Goal: Register for event/course

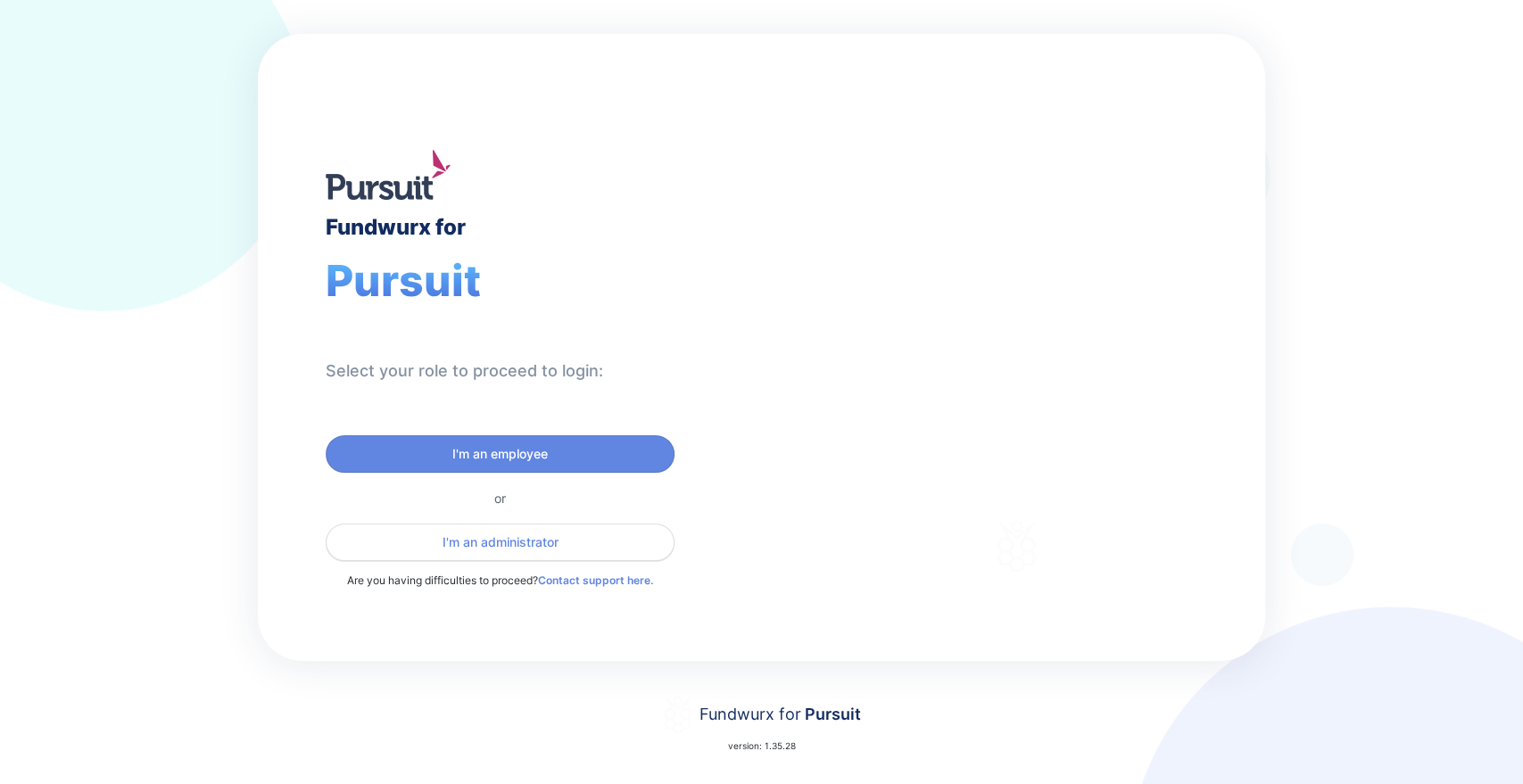
click at [502, 541] on span "I'm an administrator" at bounding box center [499, 543] width 116 height 18
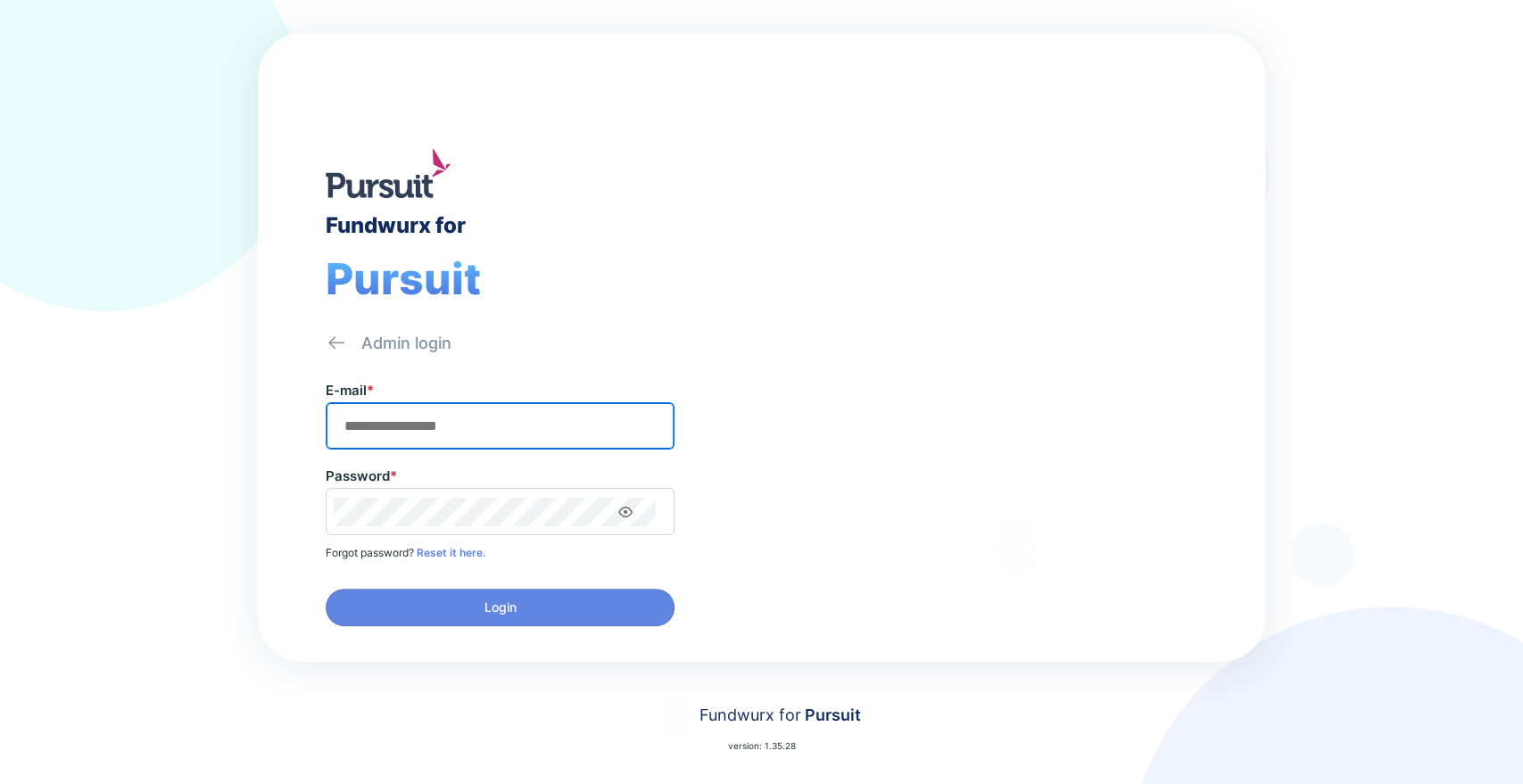
click at [514, 428] on input "text" at bounding box center [499, 426] width 333 height 28
type input "**********"
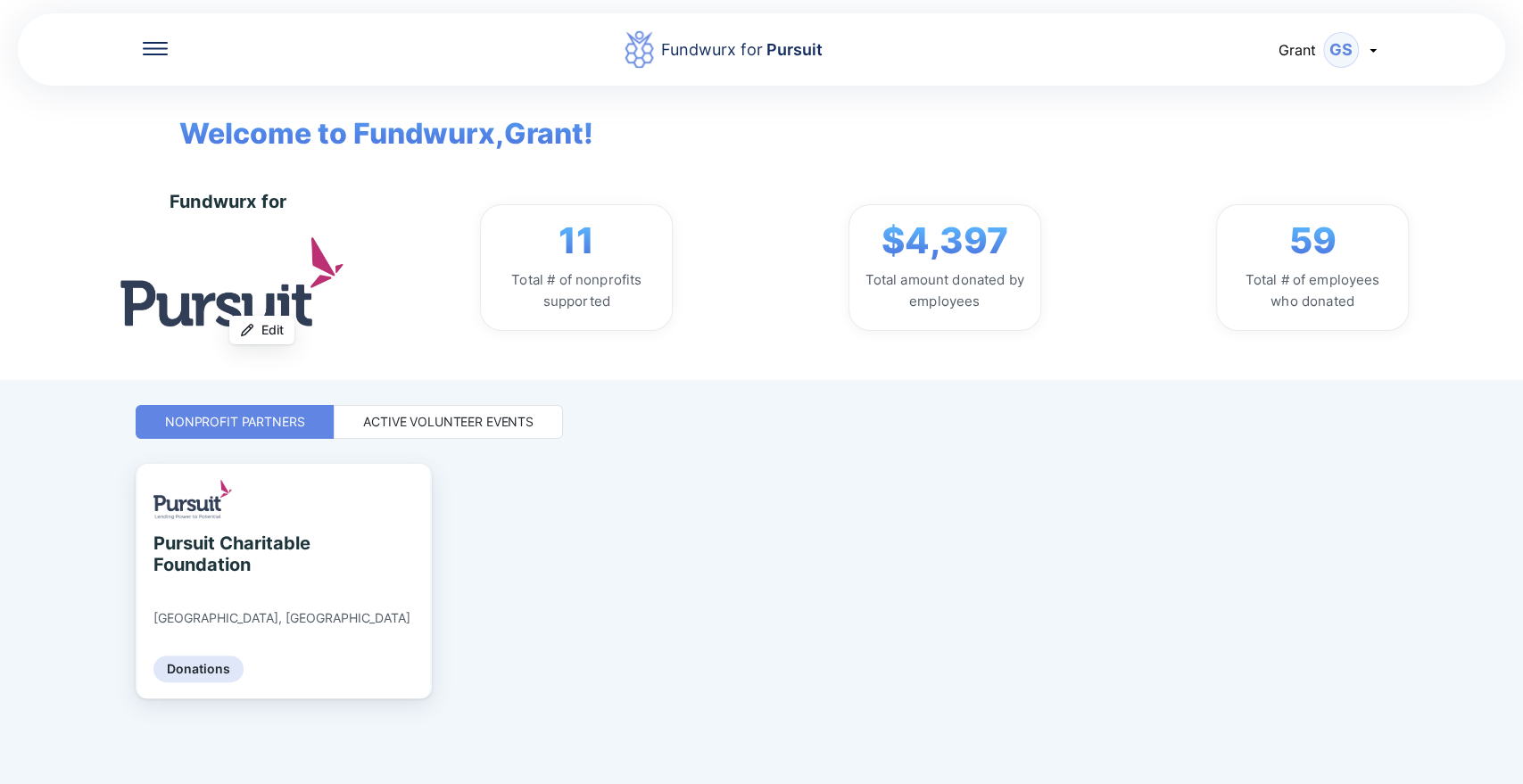
click at [505, 415] on div "Active Volunteer Events" at bounding box center [448, 422] width 170 height 18
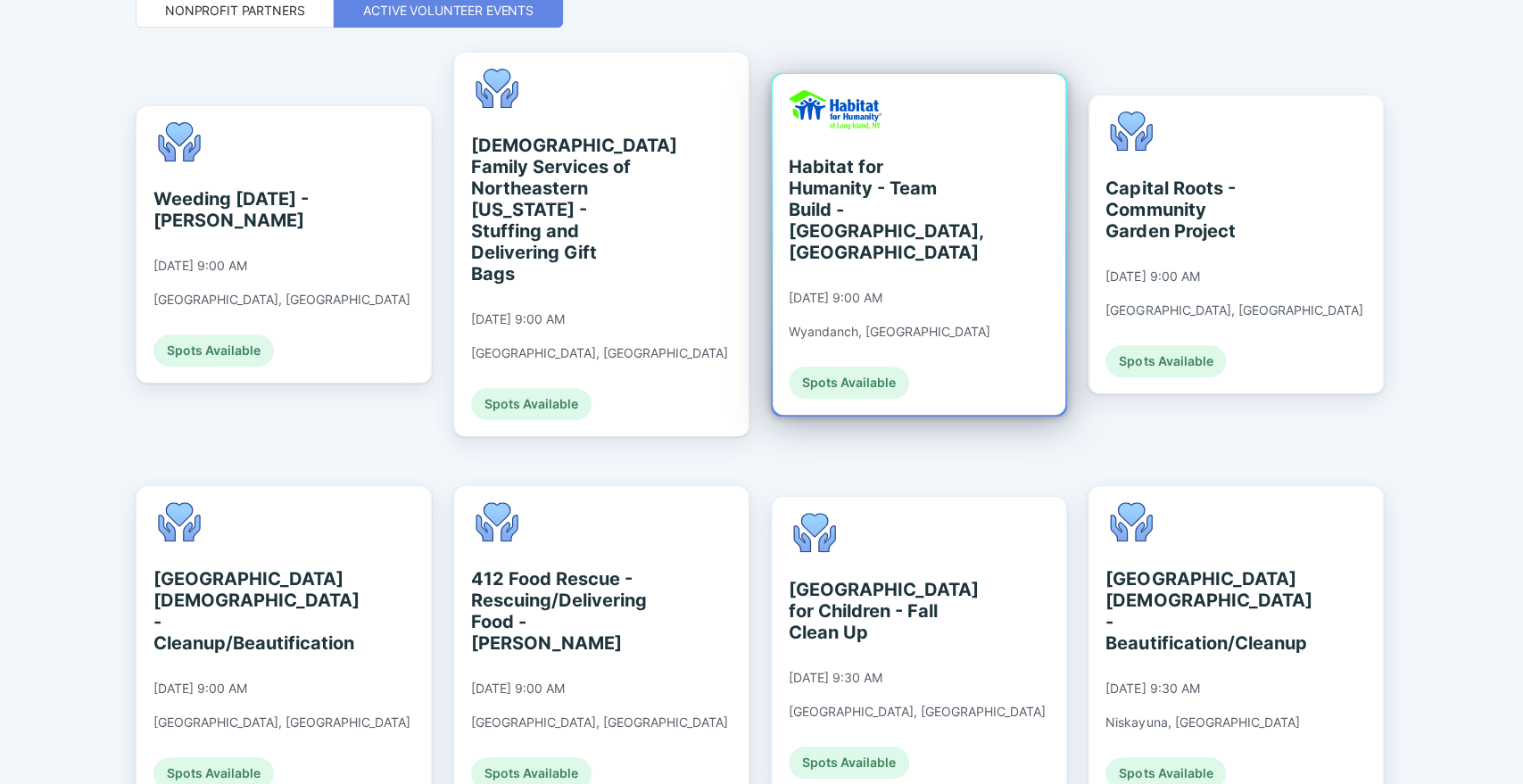
scroll to position [370, 0]
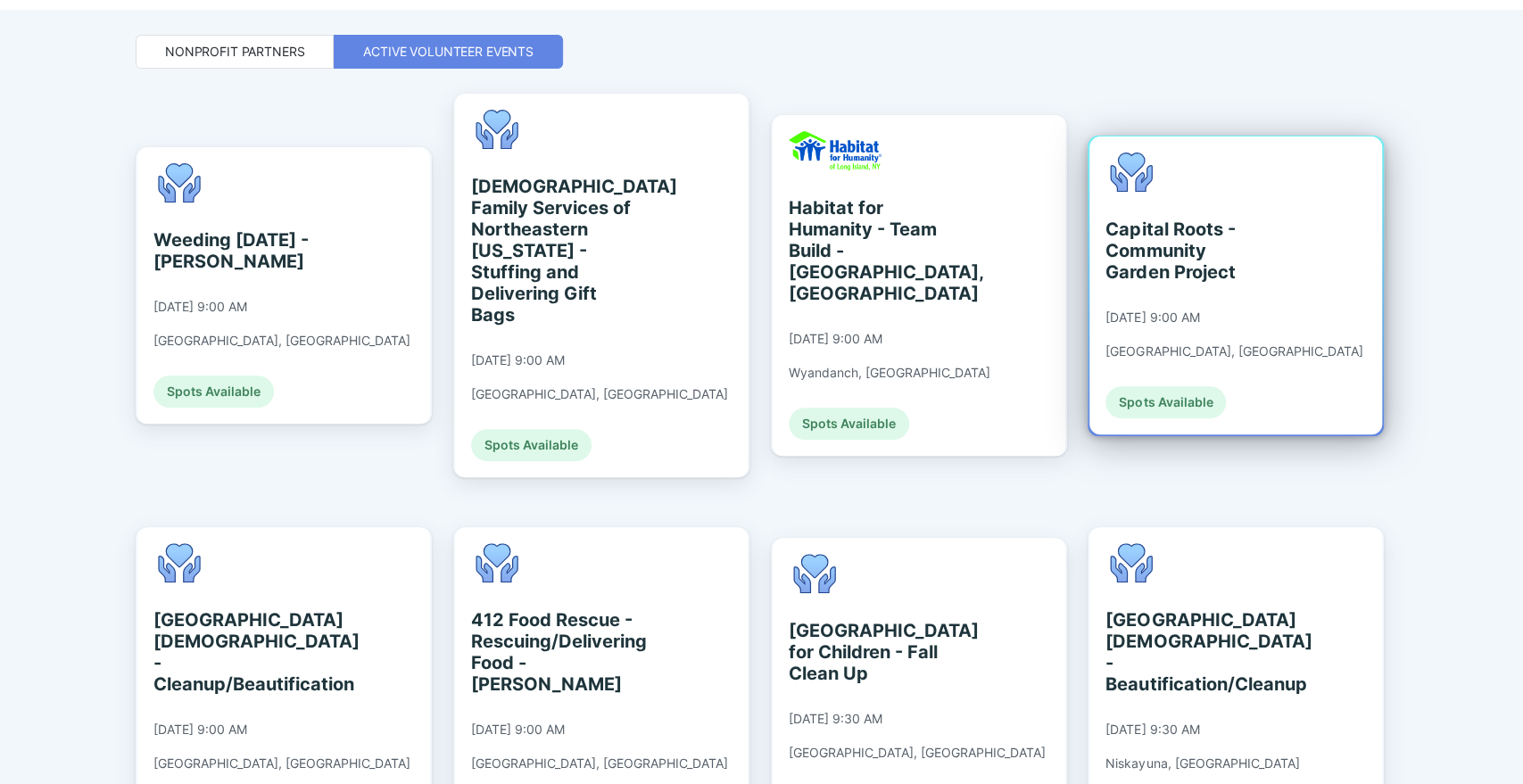
click at [1172, 218] on div "Capital Roots - Community Garden Project" at bounding box center [1187, 250] width 163 height 64
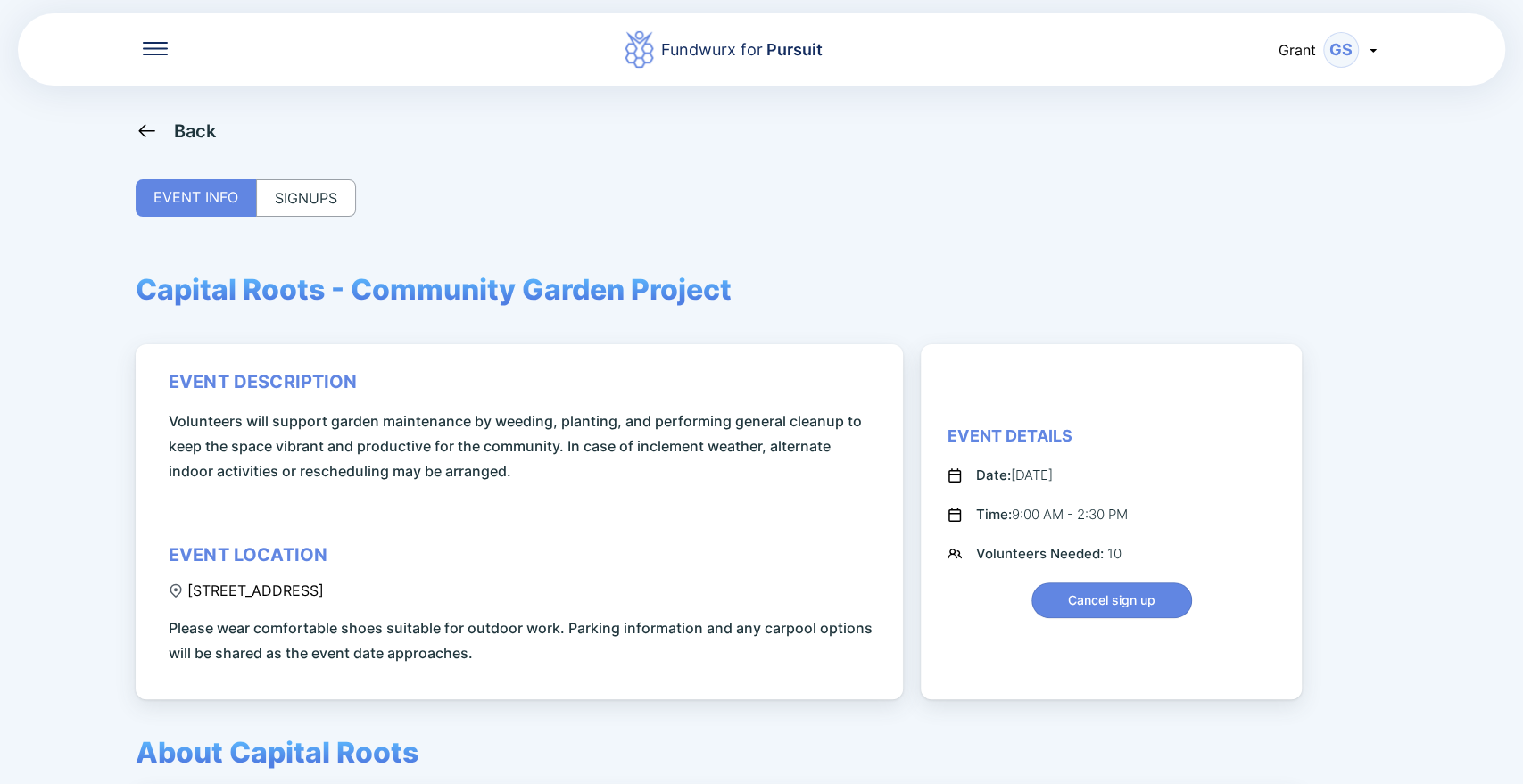
click at [293, 189] on div "SIGNUPS" at bounding box center [306, 198] width 100 height 38
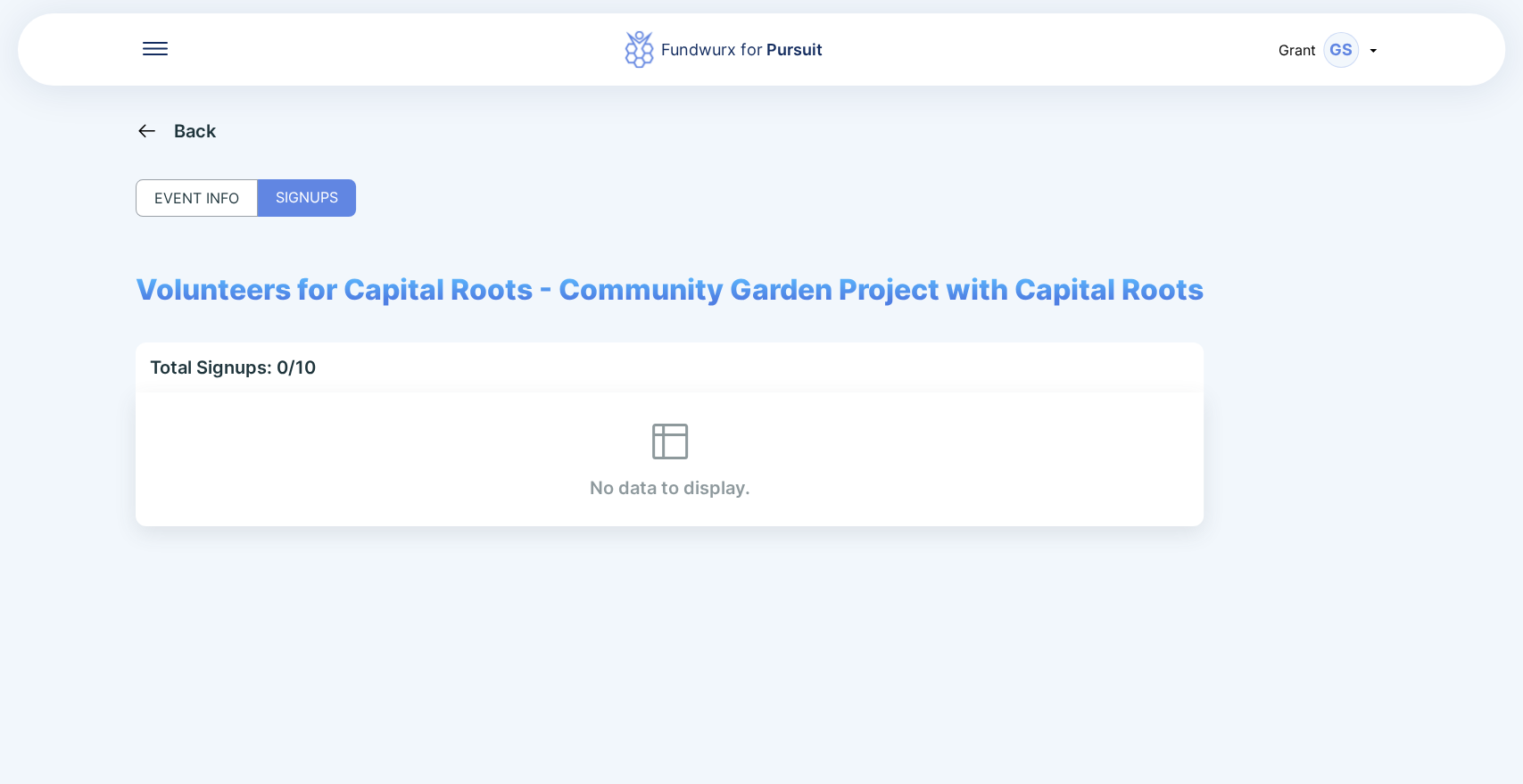
click at [172, 189] on div "EVENT INFO" at bounding box center [197, 198] width 123 height 38
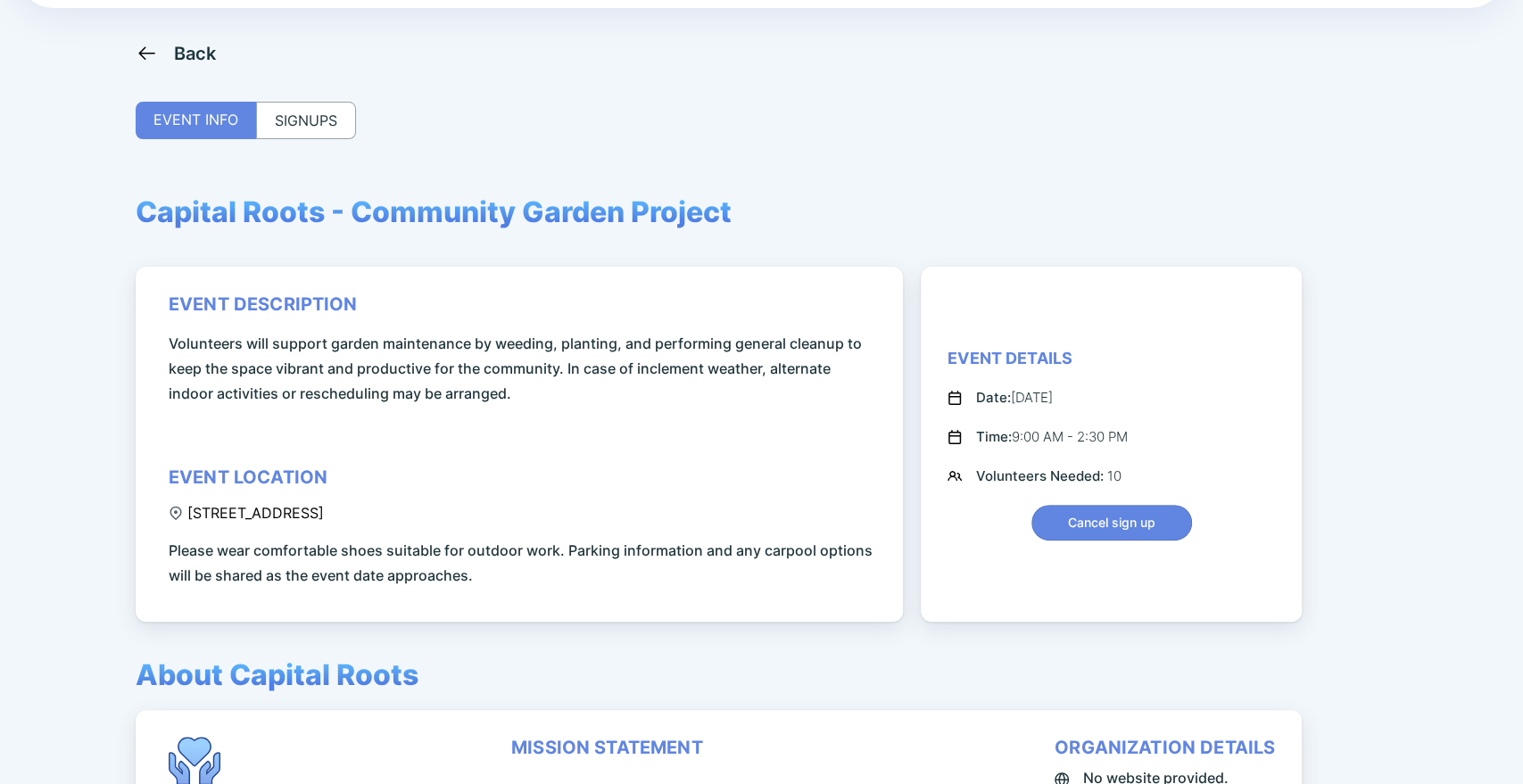
scroll to position [78, 0]
click at [1116, 520] on span "Cancel sign up" at bounding box center [1112, 522] width 87 height 18
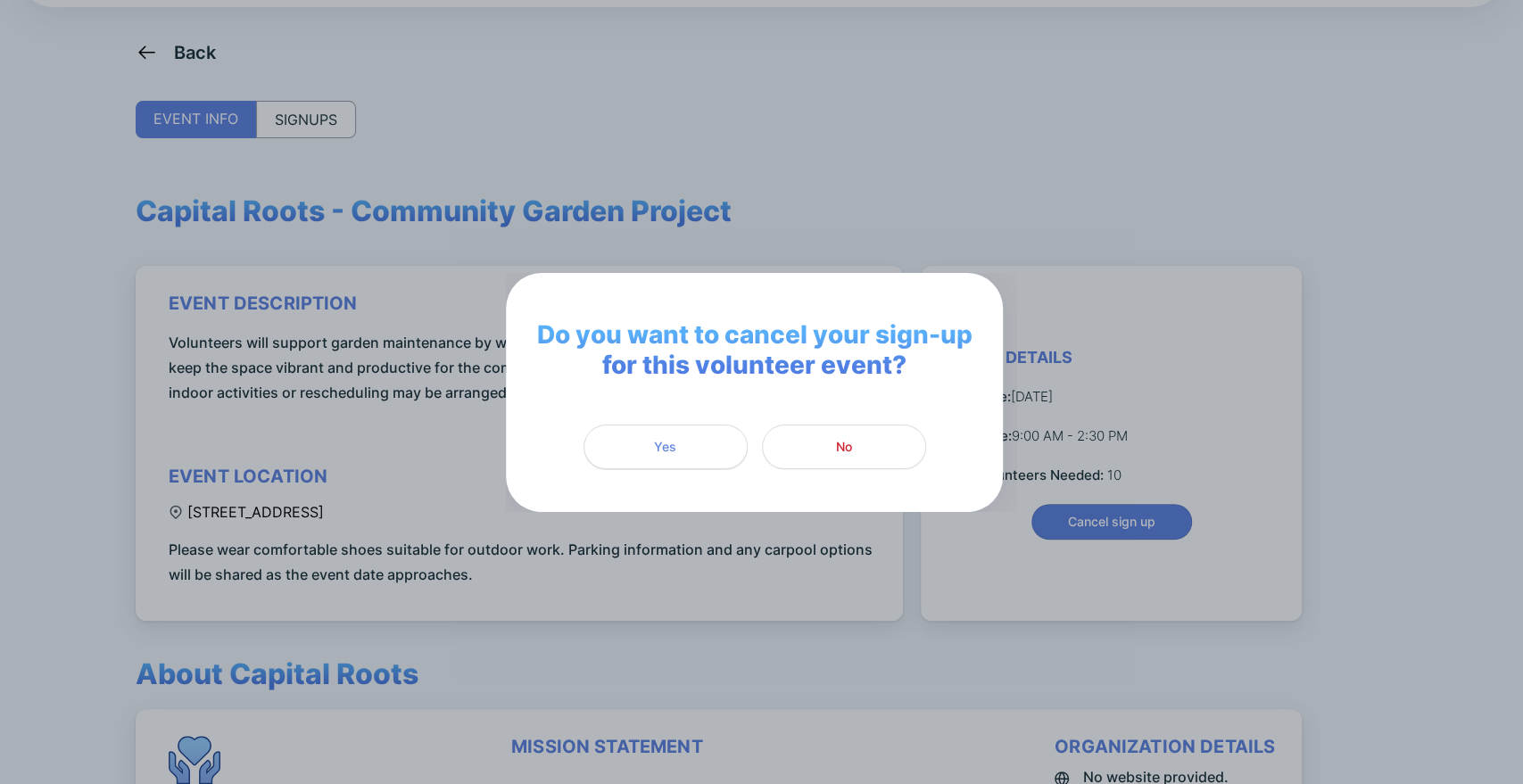
click at [678, 453] on span "Yes" at bounding box center [666, 447] width 141 height 18
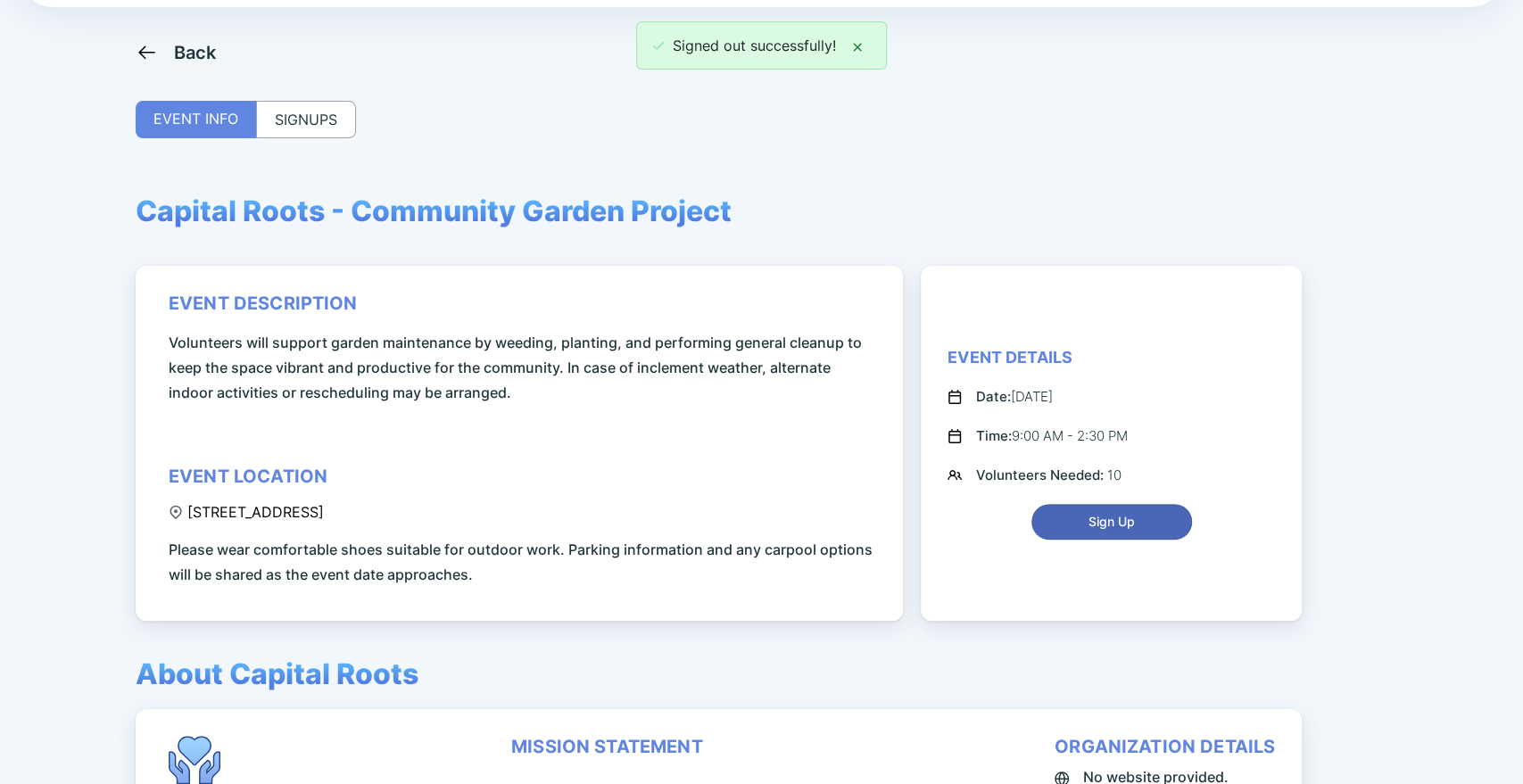
click at [1131, 524] on span "Sign Up" at bounding box center [1112, 522] width 46 height 18
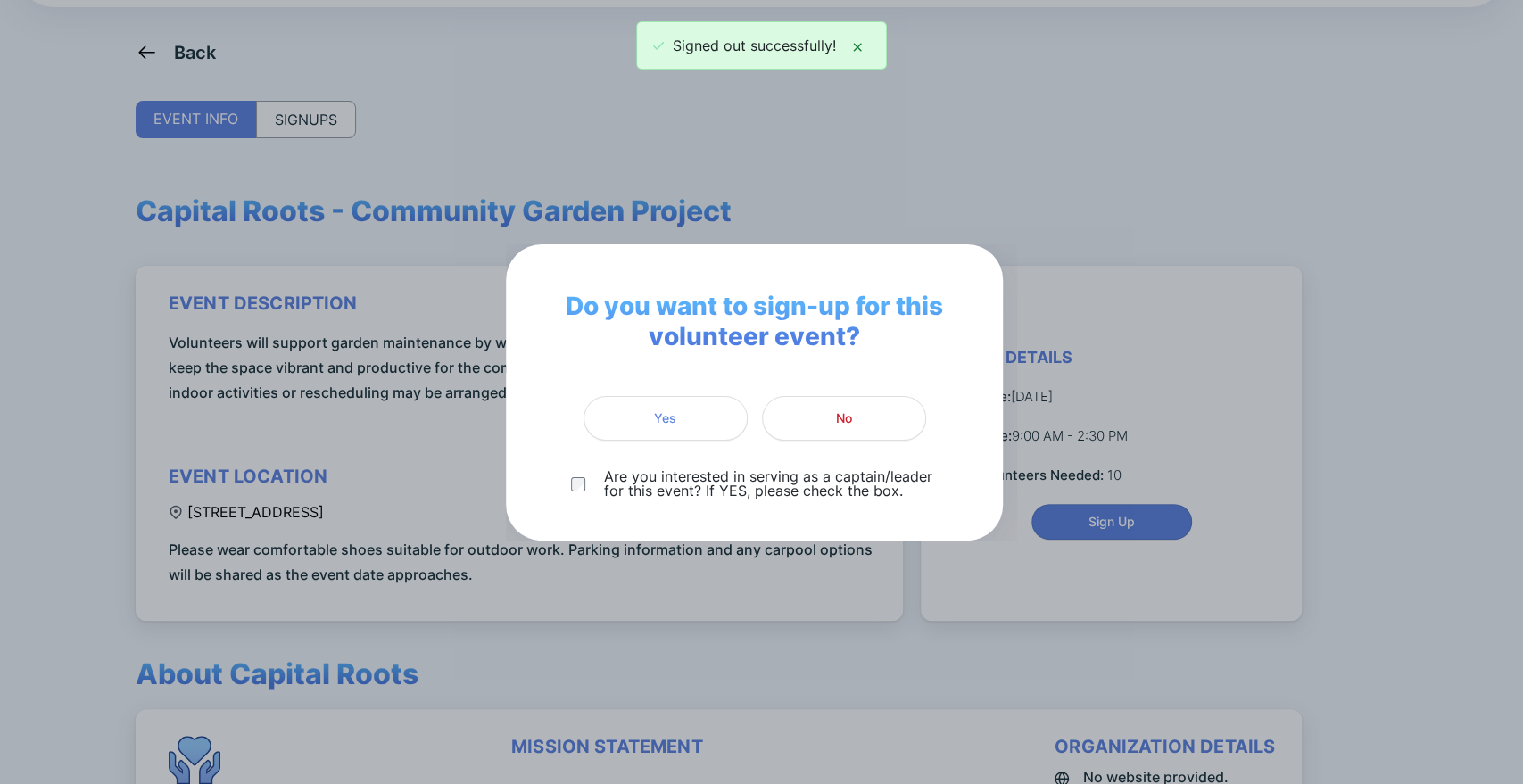
click at [566, 488] on div "Are you interested in serving as a captain/leader for this event? If YES, pleas…" at bounding box center [755, 483] width 425 height 29
click at [682, 425] on span "Yes" at bounding box center [666, 418] width 141 height 18
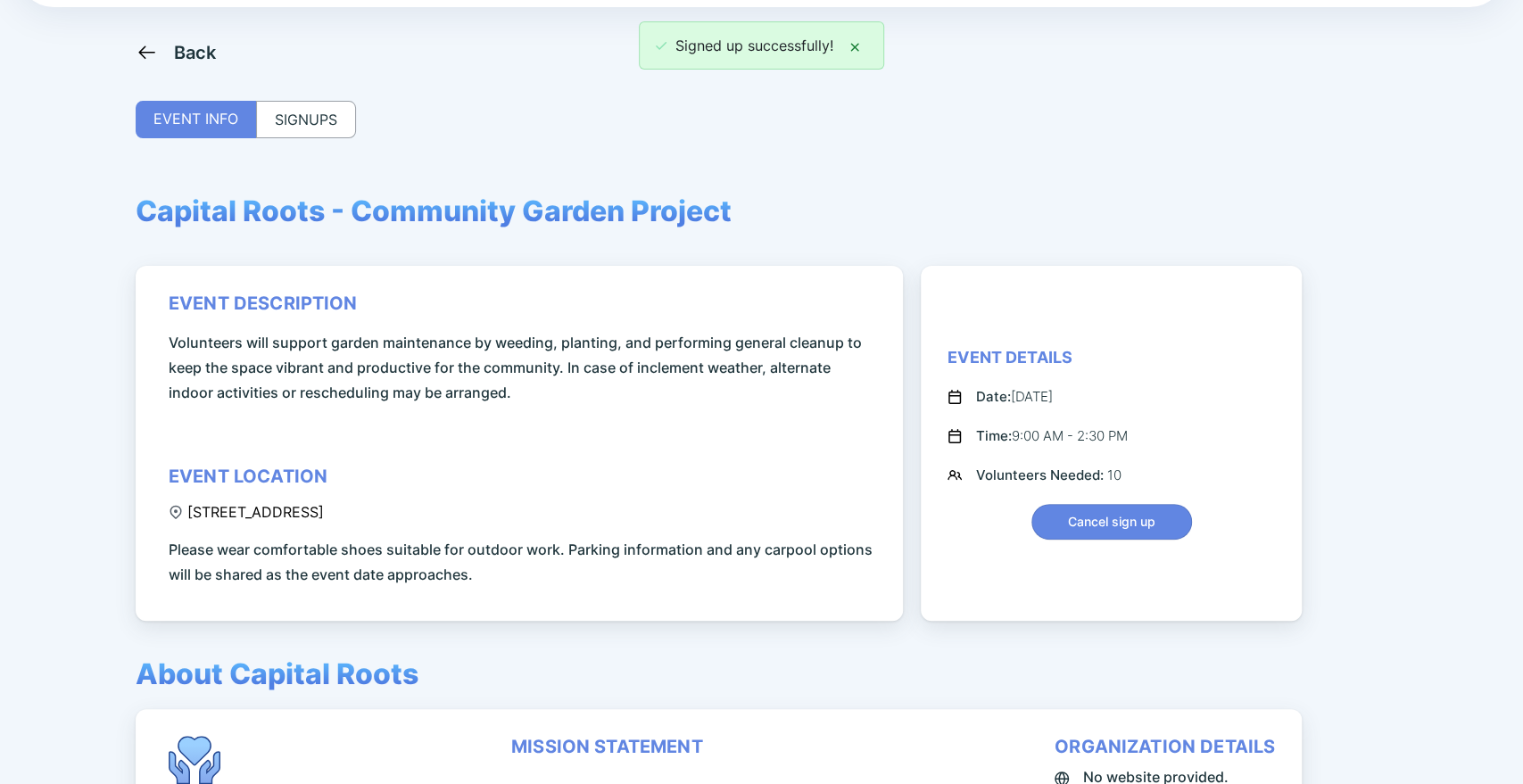
click at [271, 125] on div "SIGNUPS" at bounding box center [306, 120] width 100 height 38
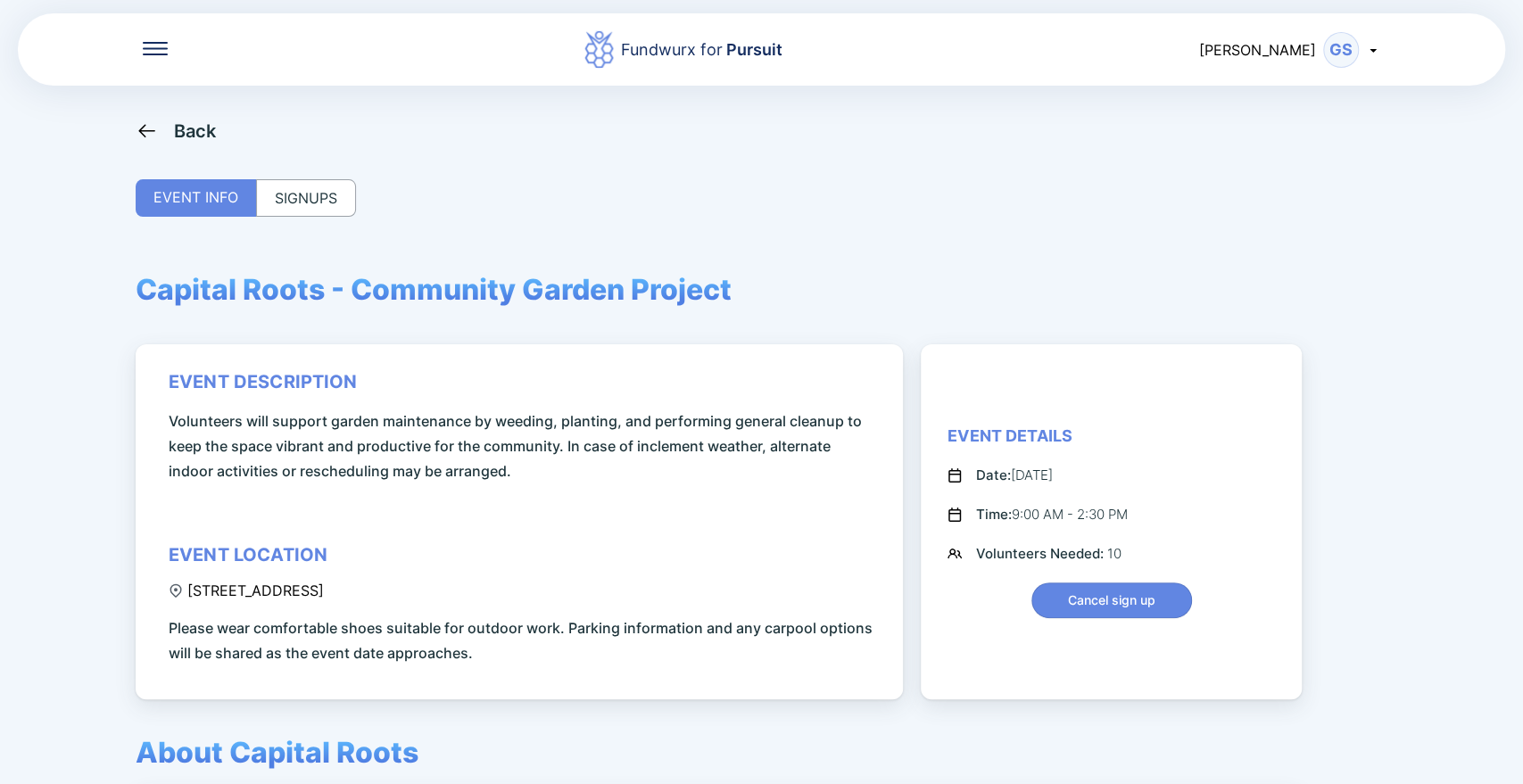
click at [301, 206] on div "SIGNUPS" at bounding box center [306, 198] width 100 height 38
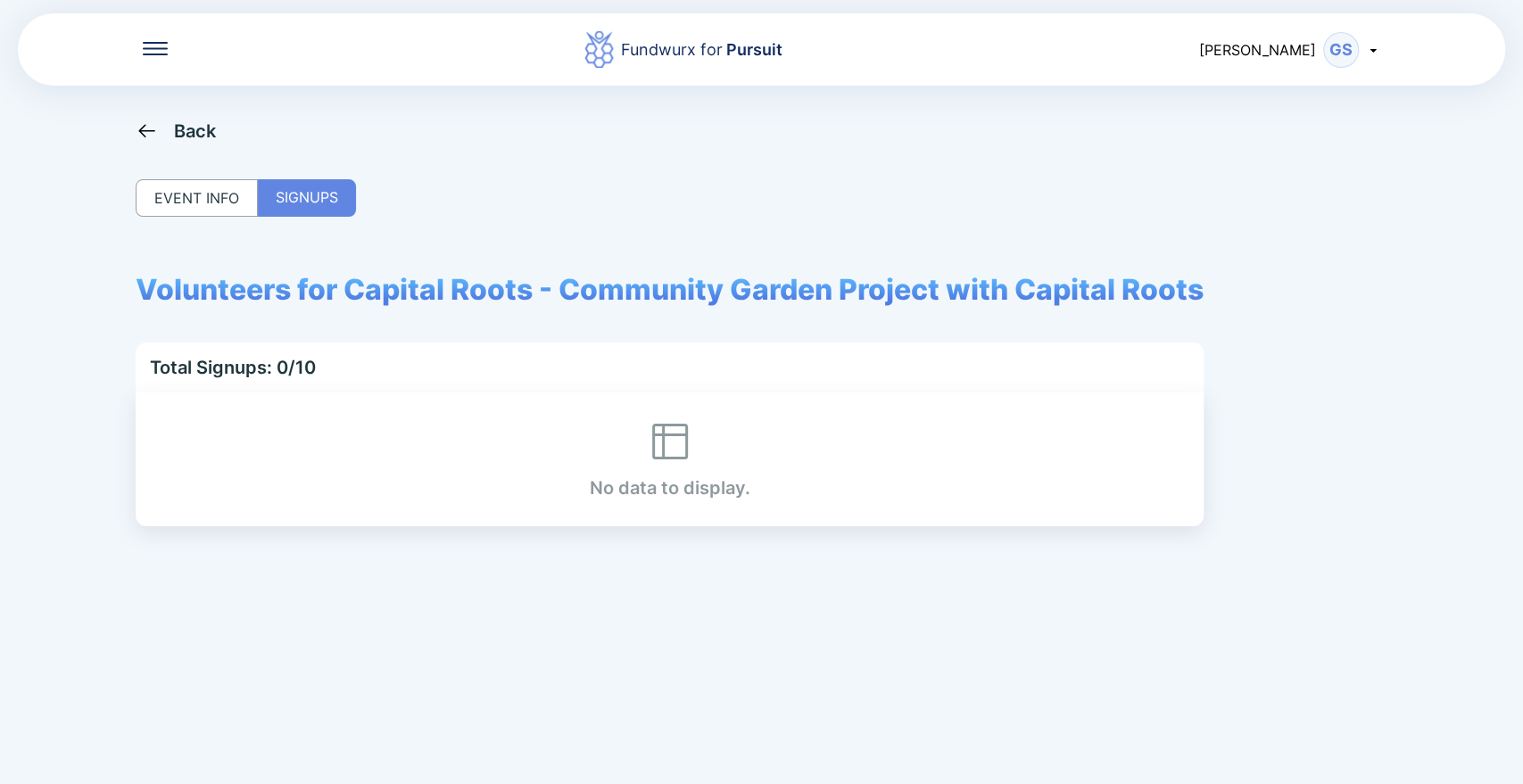
click at [204, 205] on div "EVENT INFO" at bounding box center [197, 198] width 123 height 38
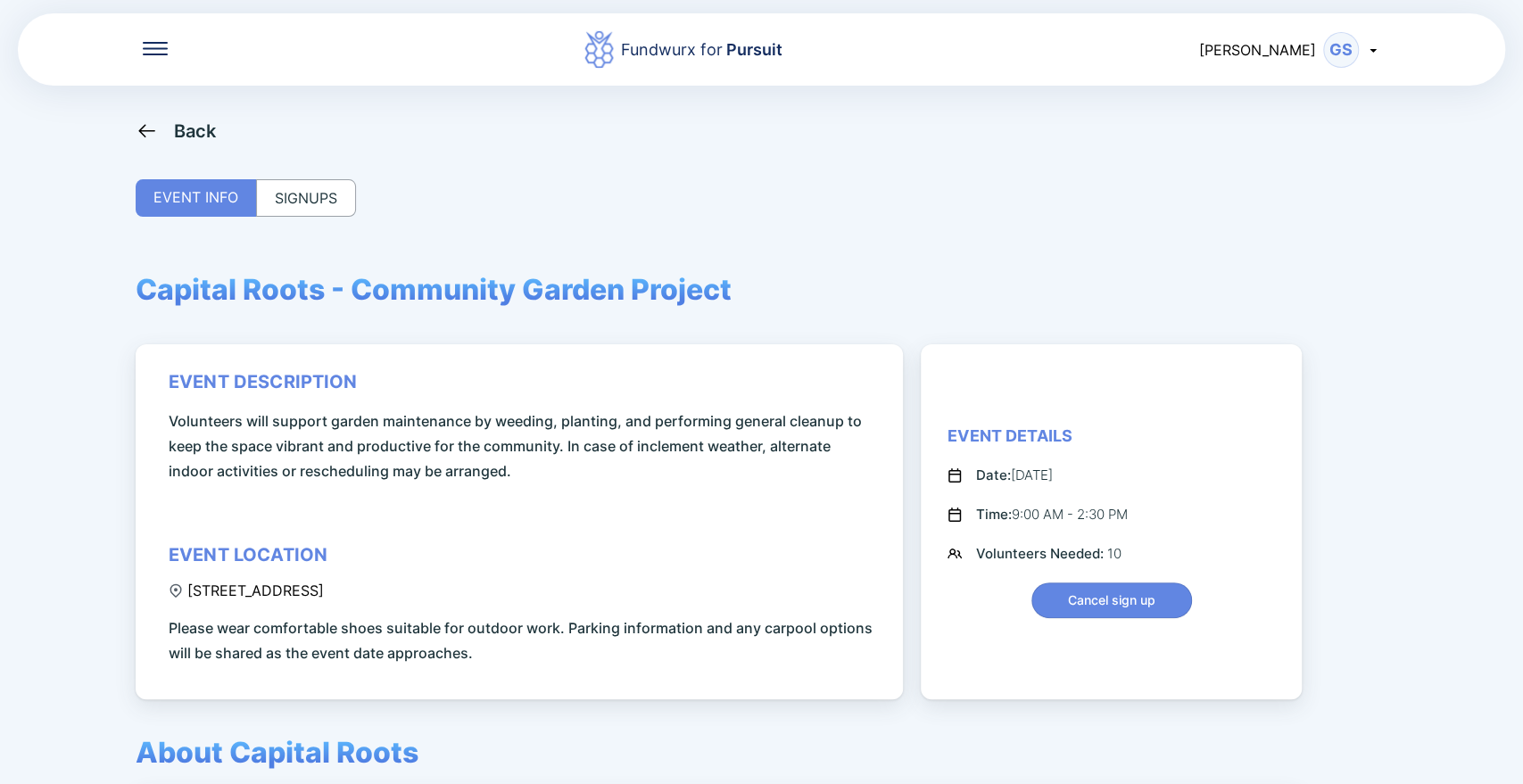
click at [318, 202] on div "SIGNUPS" at bounding box center [306, 198] width 100 height 38
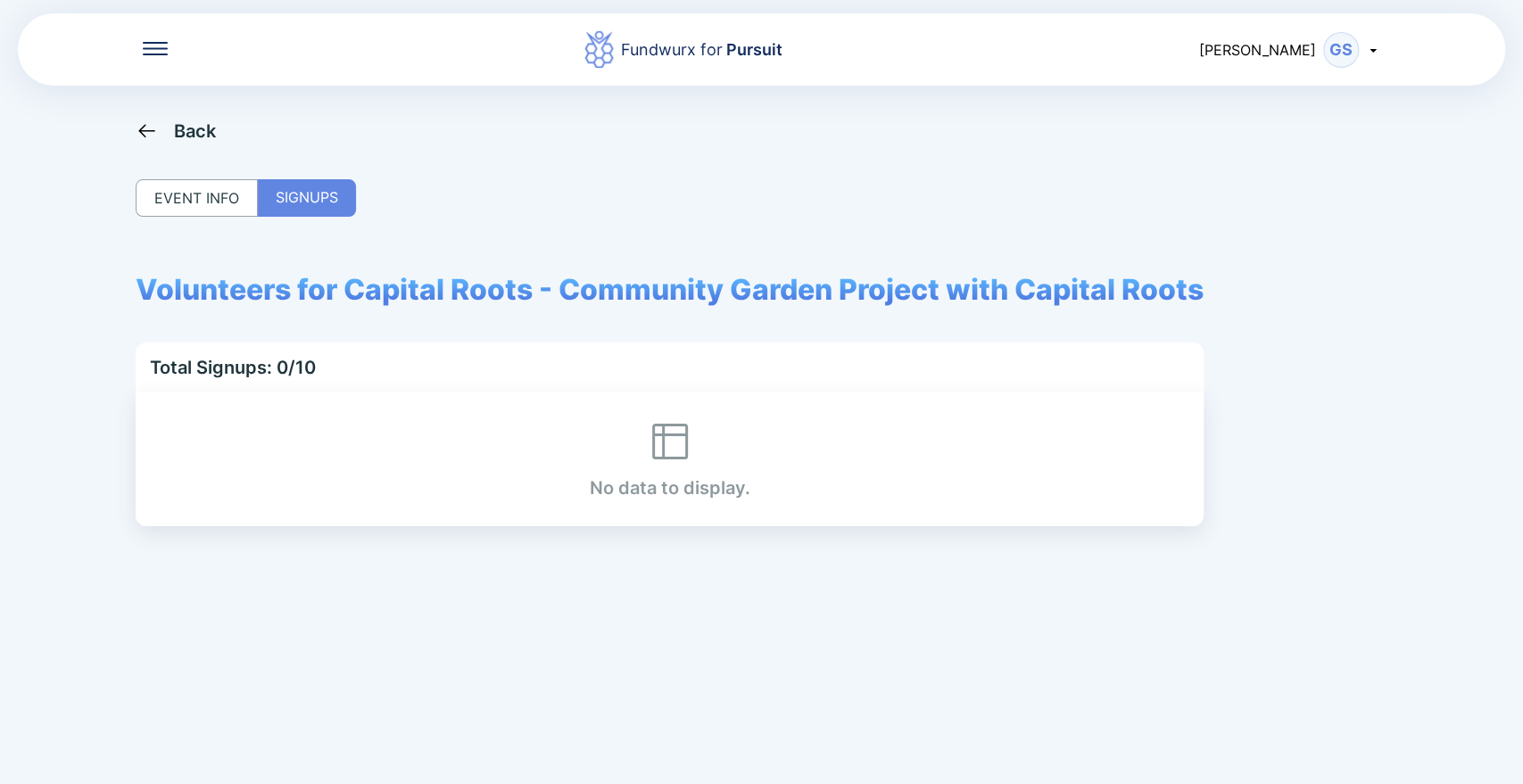
click at [145, 127] on icon at bounding box center [146, 131] width 23 height 23
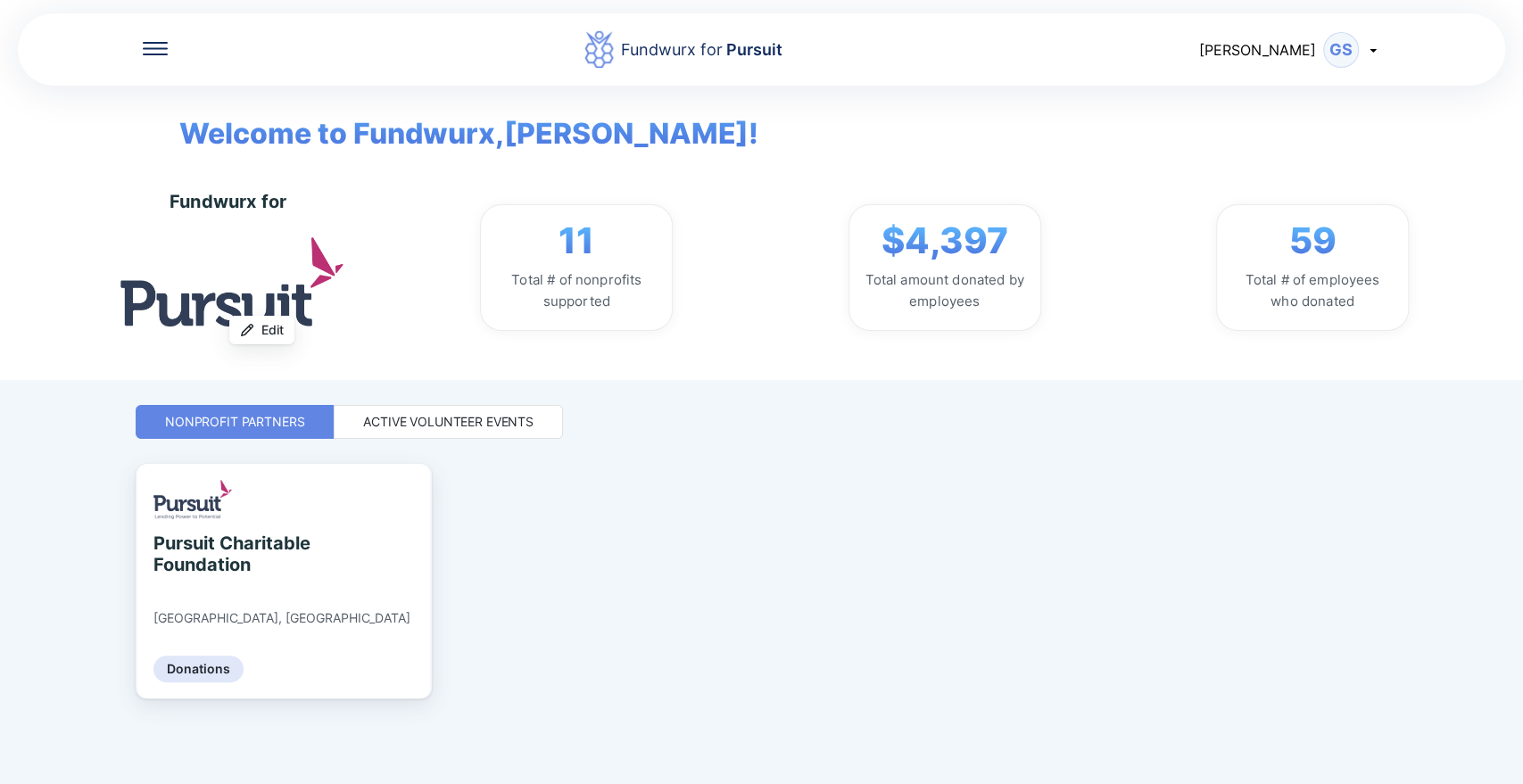
click at [409, 399] on div "Fundwurx for Pursuit [PERSON_NAME] Welcome to Fundwurx, Grant ! Fundwurx for Up…" at bounding box center [762, 392] width 1252 height 784
click at [406, 419] on div "Active Volunteer Events" at bounding box center [448, 422] width 170 height 18
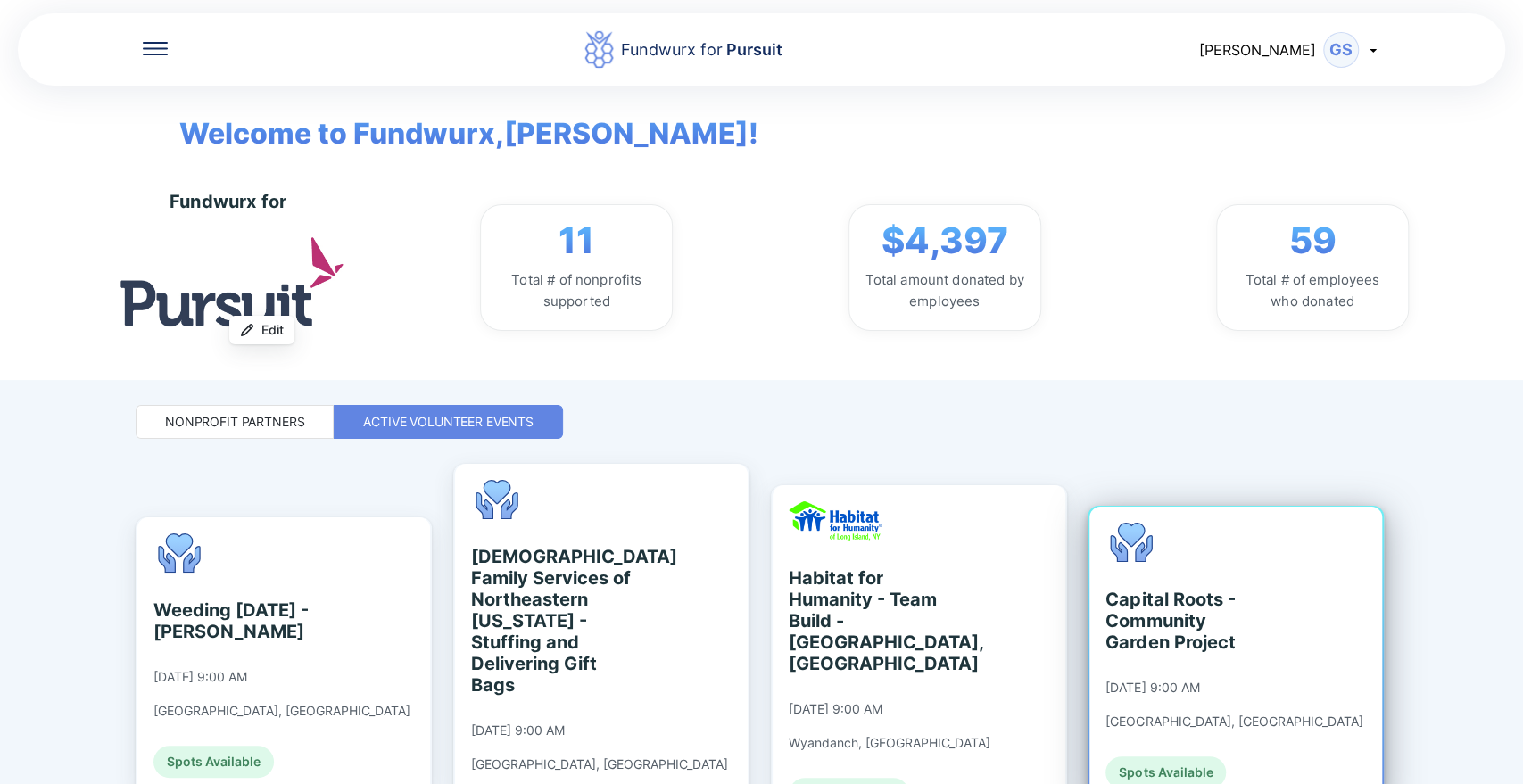
click at [1135, 588] on div "Capital Roots - Community Garden Project" at bounding box center [1187, 620] width 163 height 64
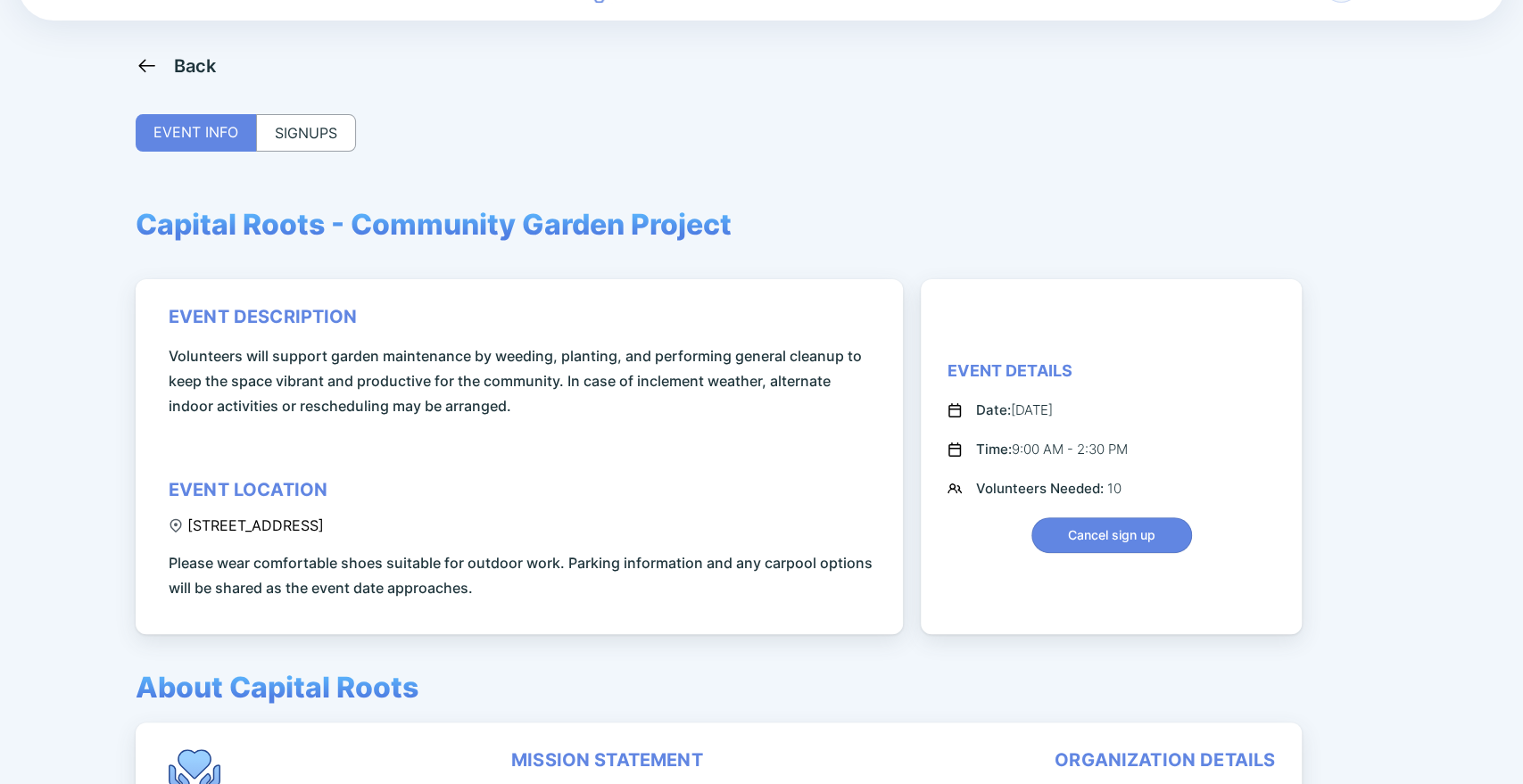
scroll to position [64, 0]
click at [278, 115] on div "SIGNUPS" at bounding box center [306, 133] width 100 height 38
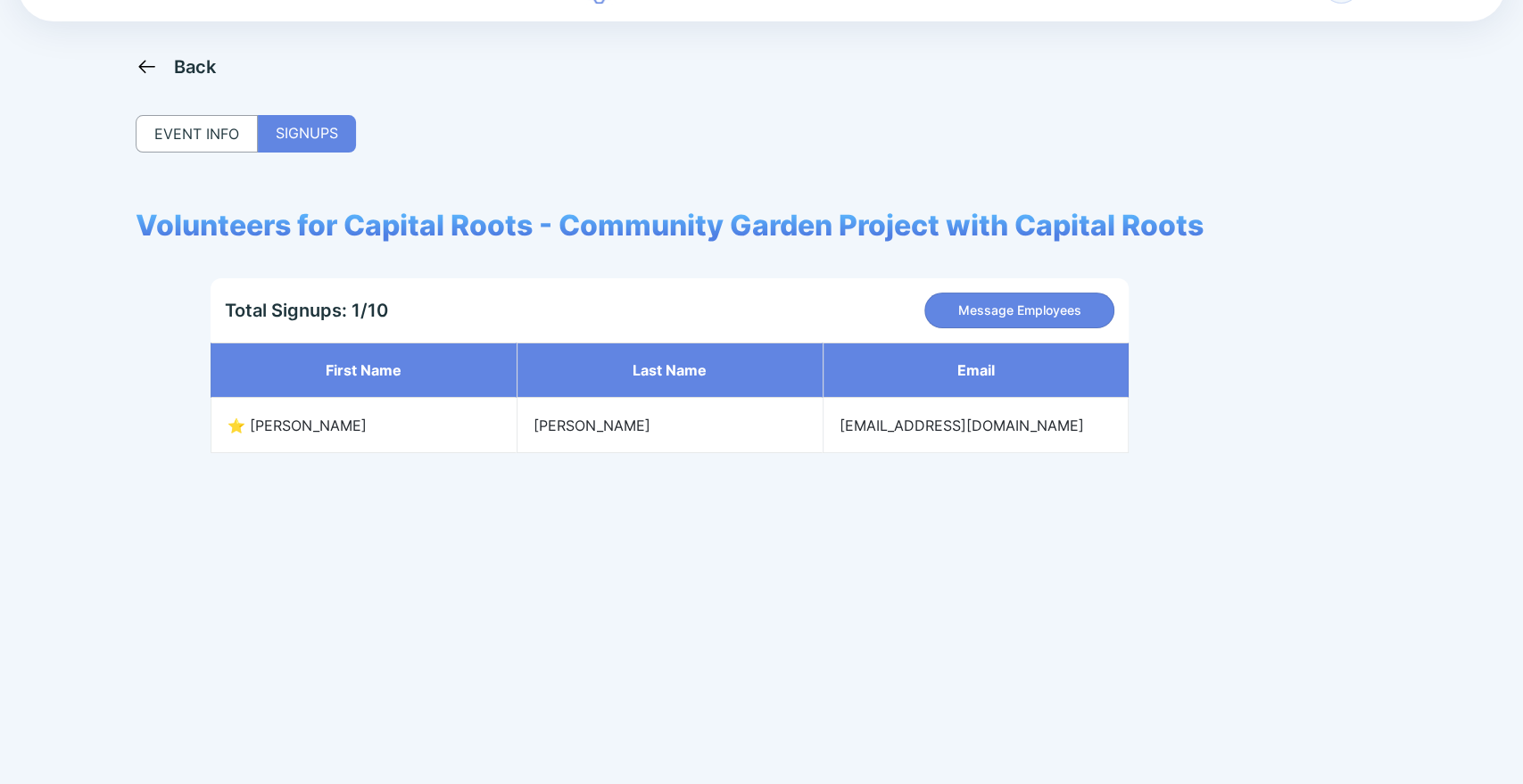
click at [194, 141] on div "EVENT INFO" at bounding box center [197, 133] width 123 height 38
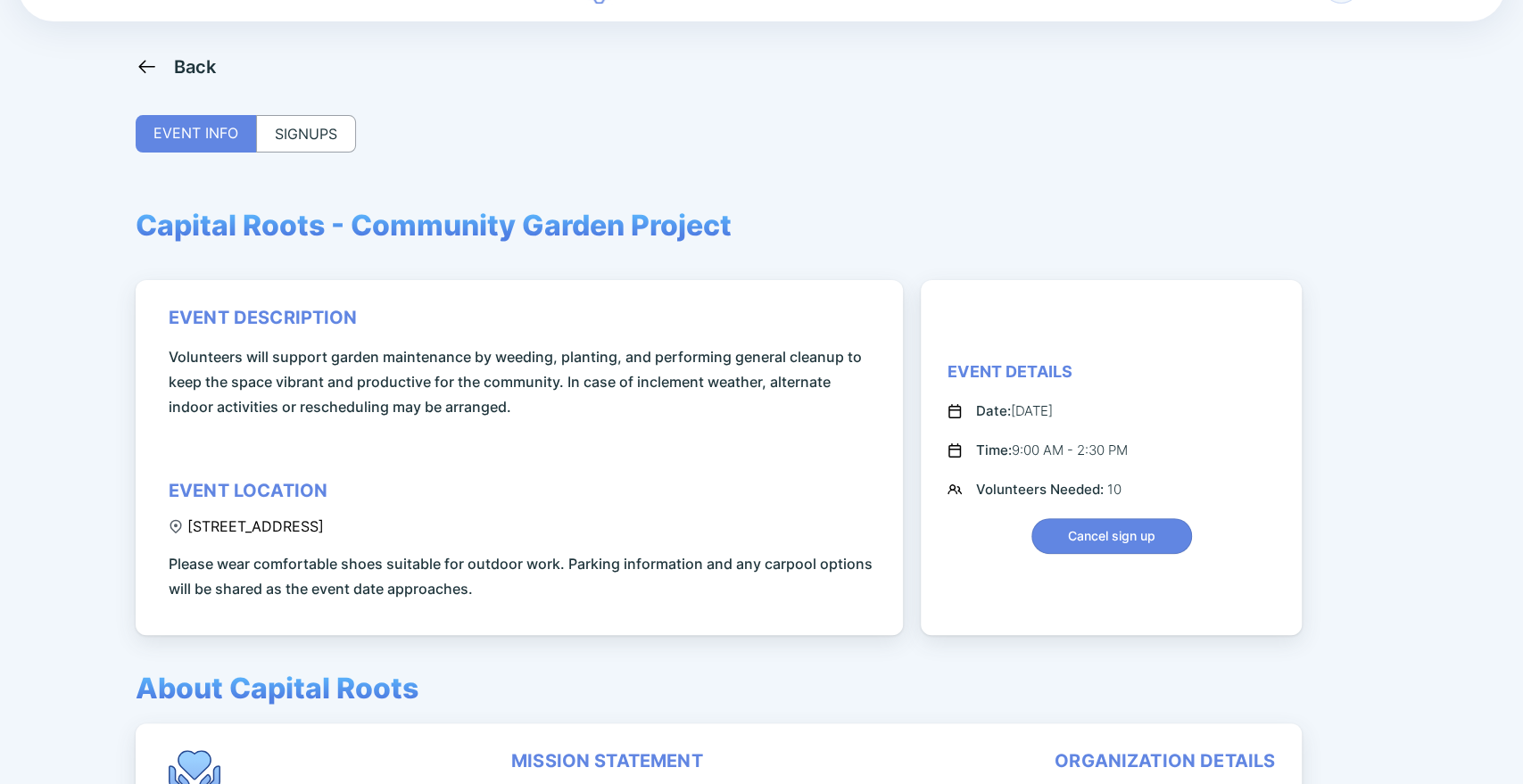
click at [146, 59] on icon at bounding box center [146, 66] width 23 height 23
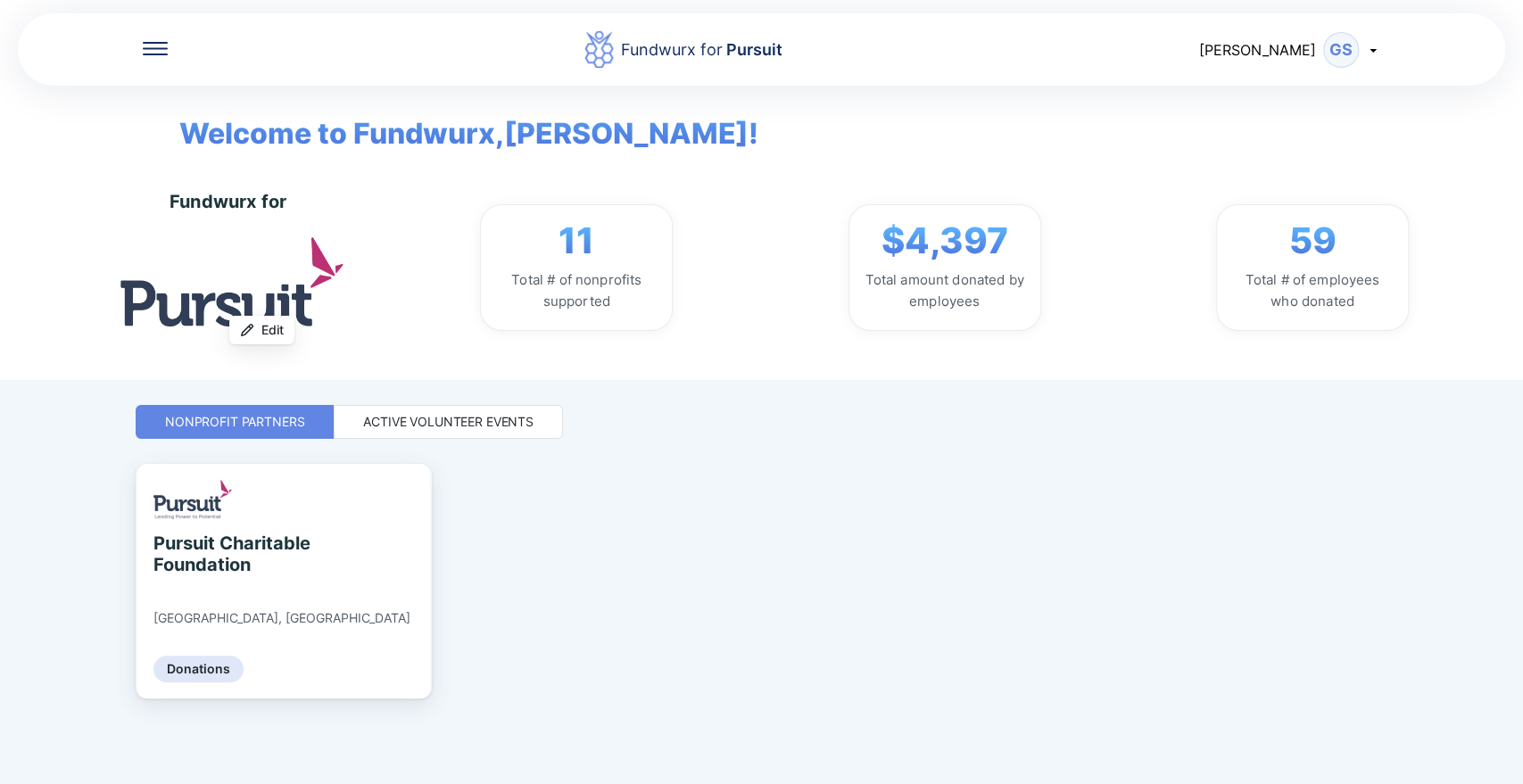
click at [429, 415] on div "Active Volunteer Events" at bounding box center [448, 422] width 170 height 18
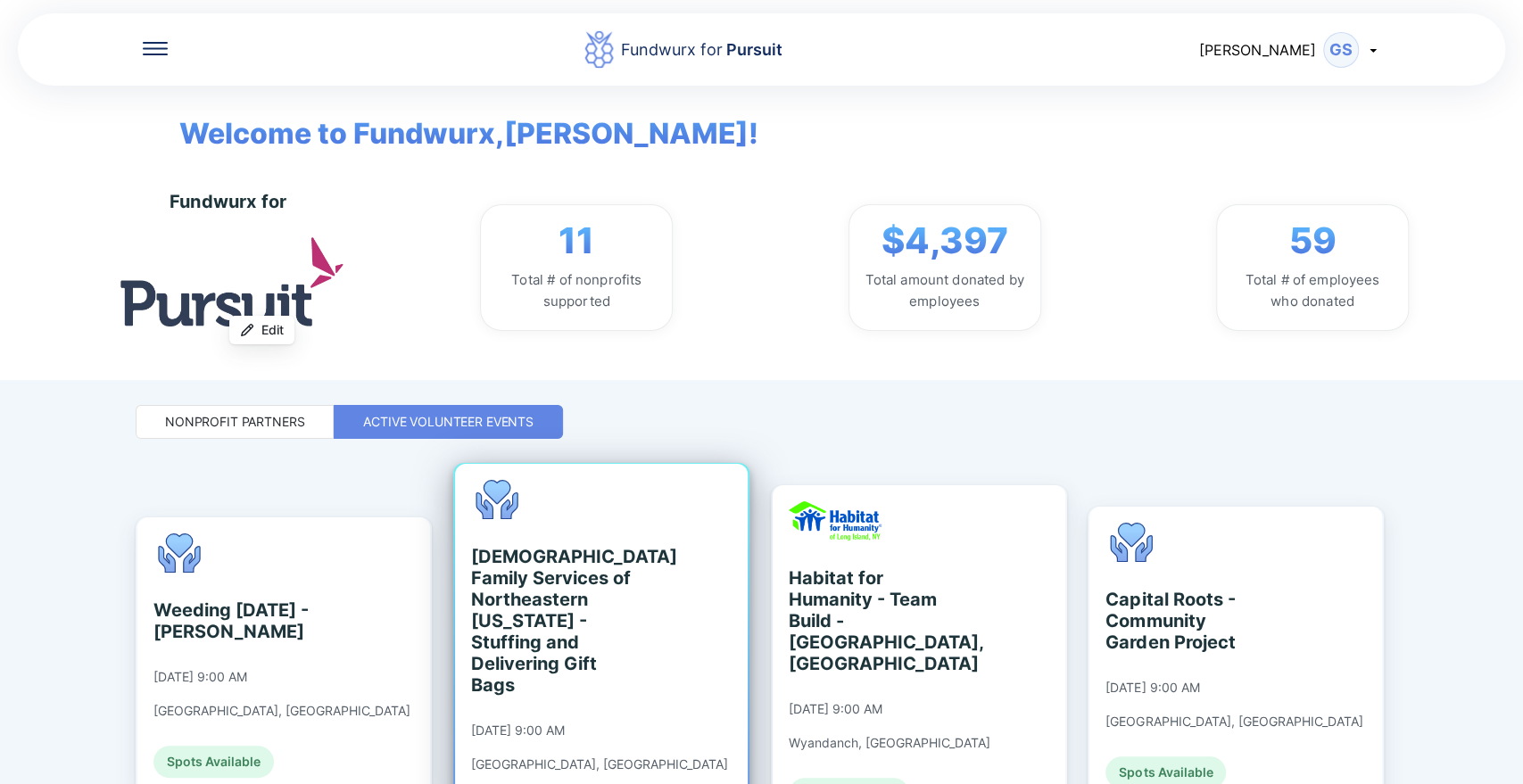
click at [571, 615] on div "[DEMOGRAPHIC_DATA] Family Services of Northeastern [US_STATE] - Stuffing and De…" at bounding box center [552, 621] width 163 height 150
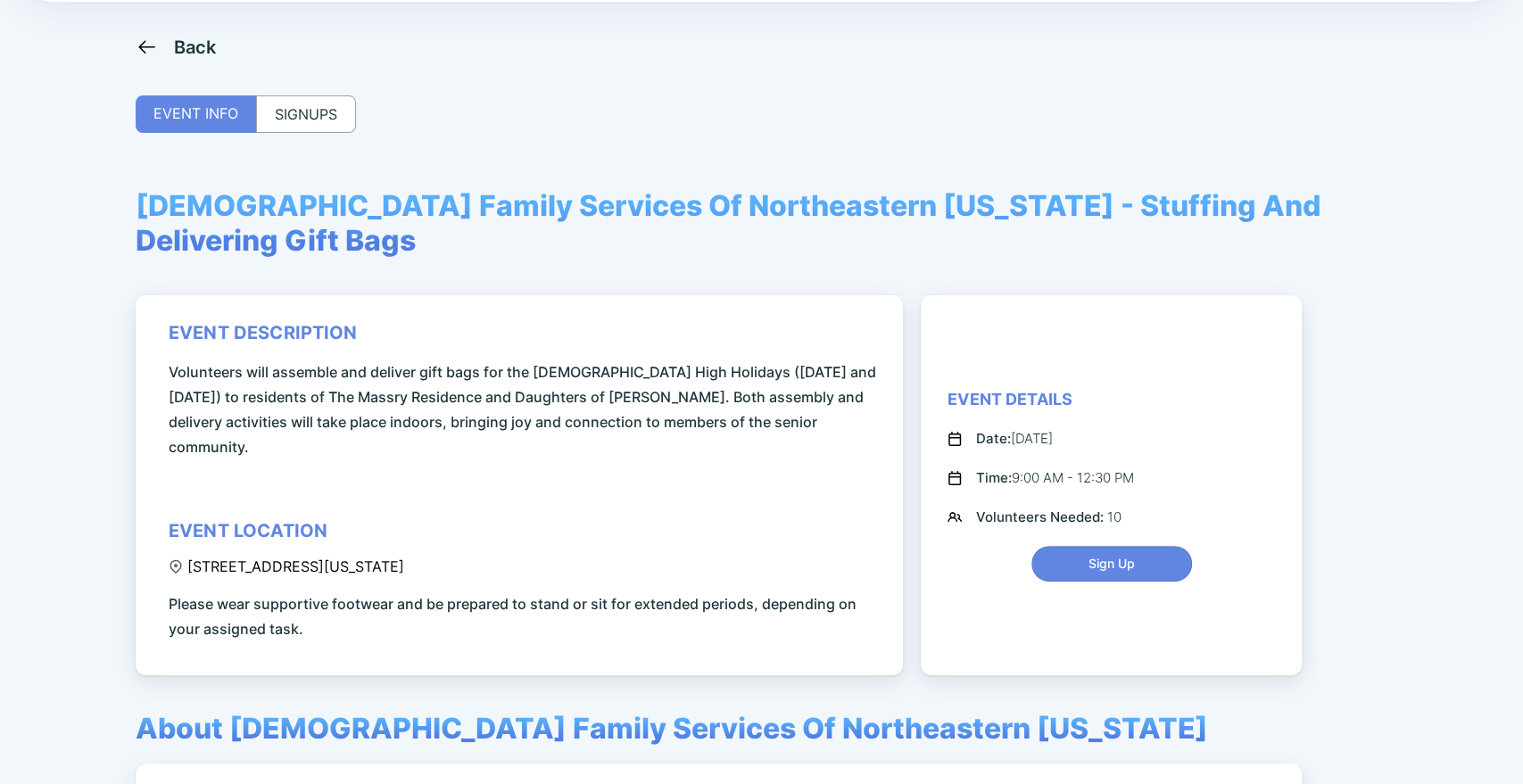
scroll to position [83, 0]
click at [319, 114] on div "SIGNUPS" at bounding box center [306, 115] width 100 height 38
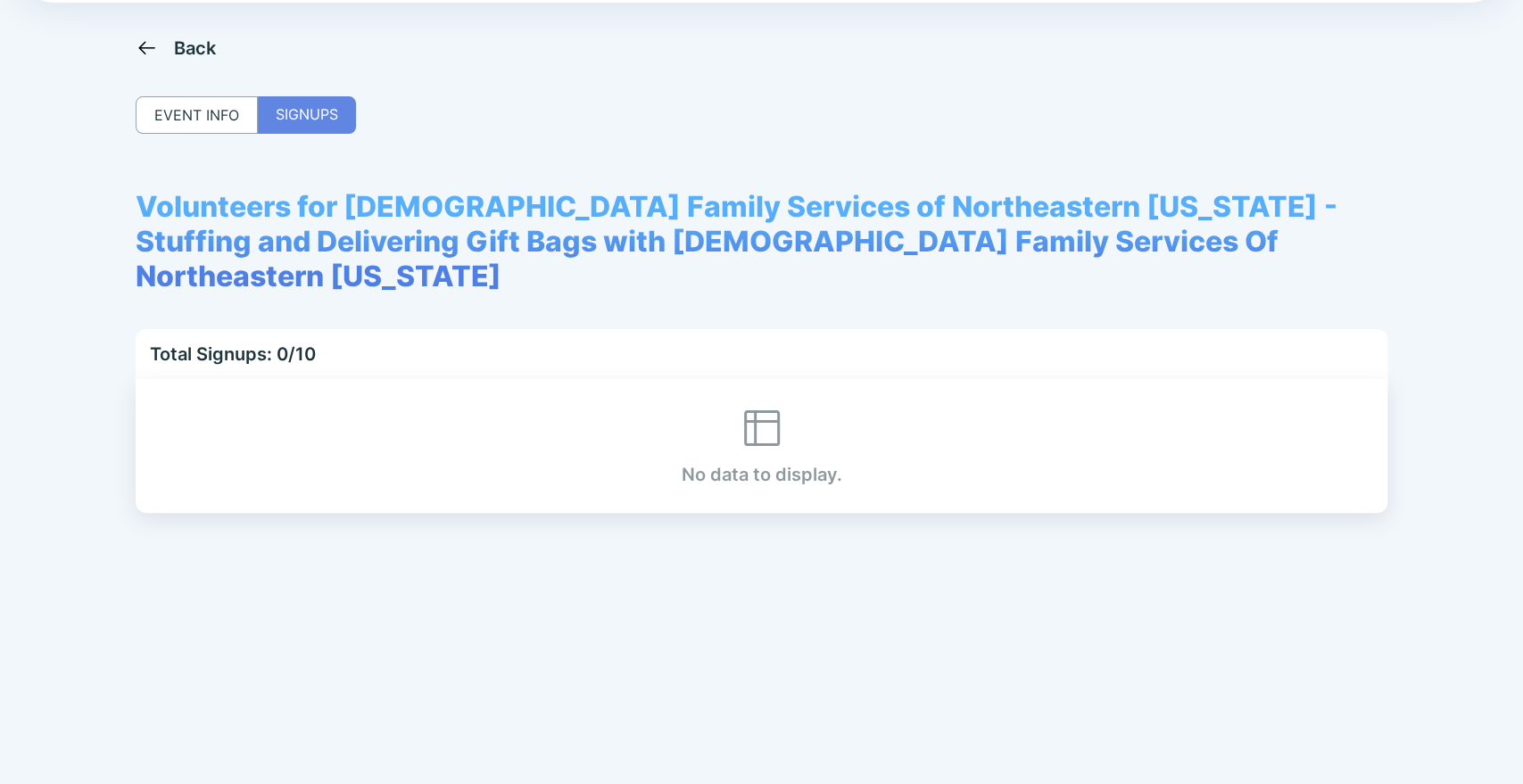
click at [209, 105] on div "EVENT INFO" at bounding box center [197, 115] width 123 height 38
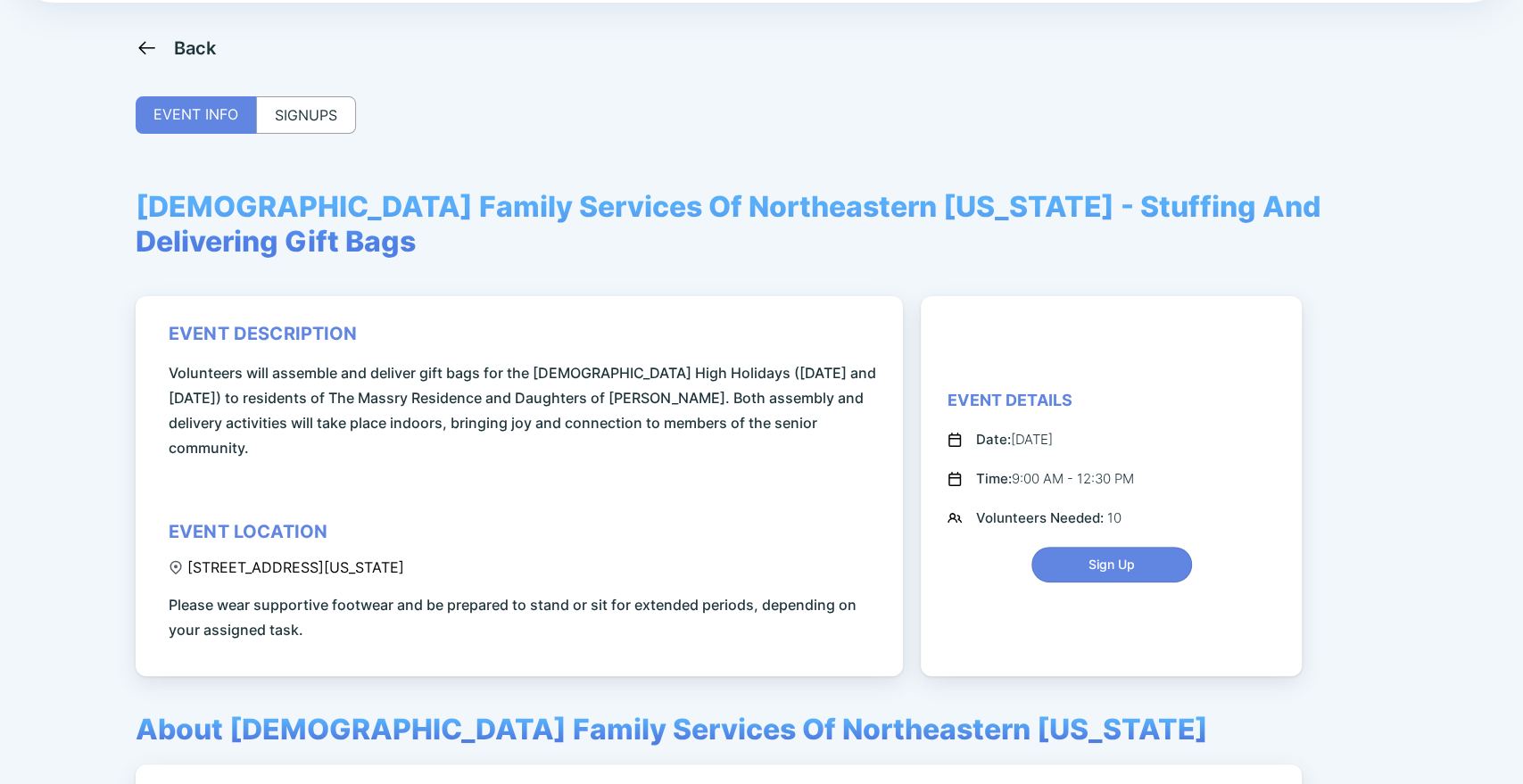
click at [141, 44] on icon at bounding box center [146, 48] width 16 height 14
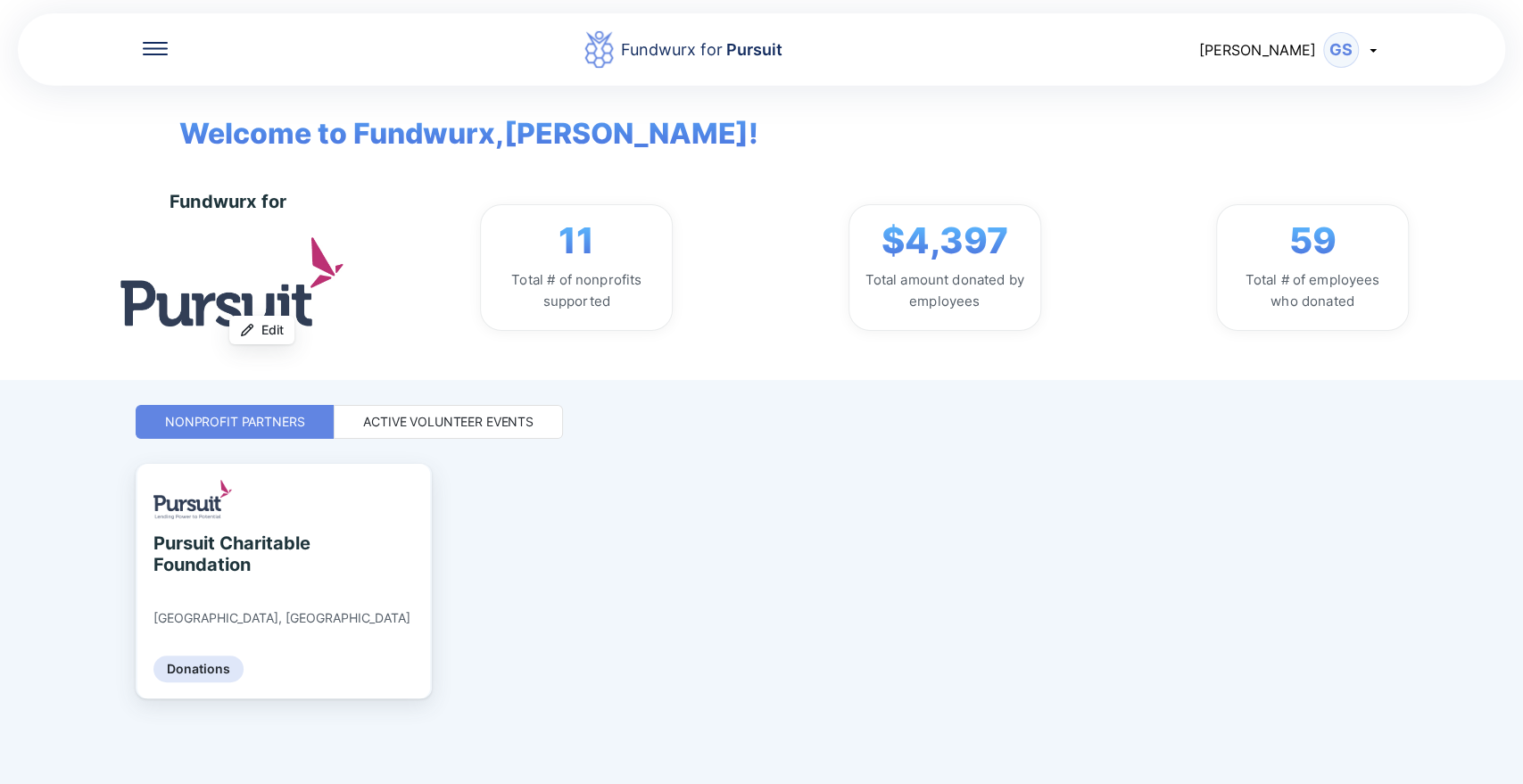
click at [411, 433] on div "Active Volunteer Events" at bounding box center [448, 422] width 229 height 34
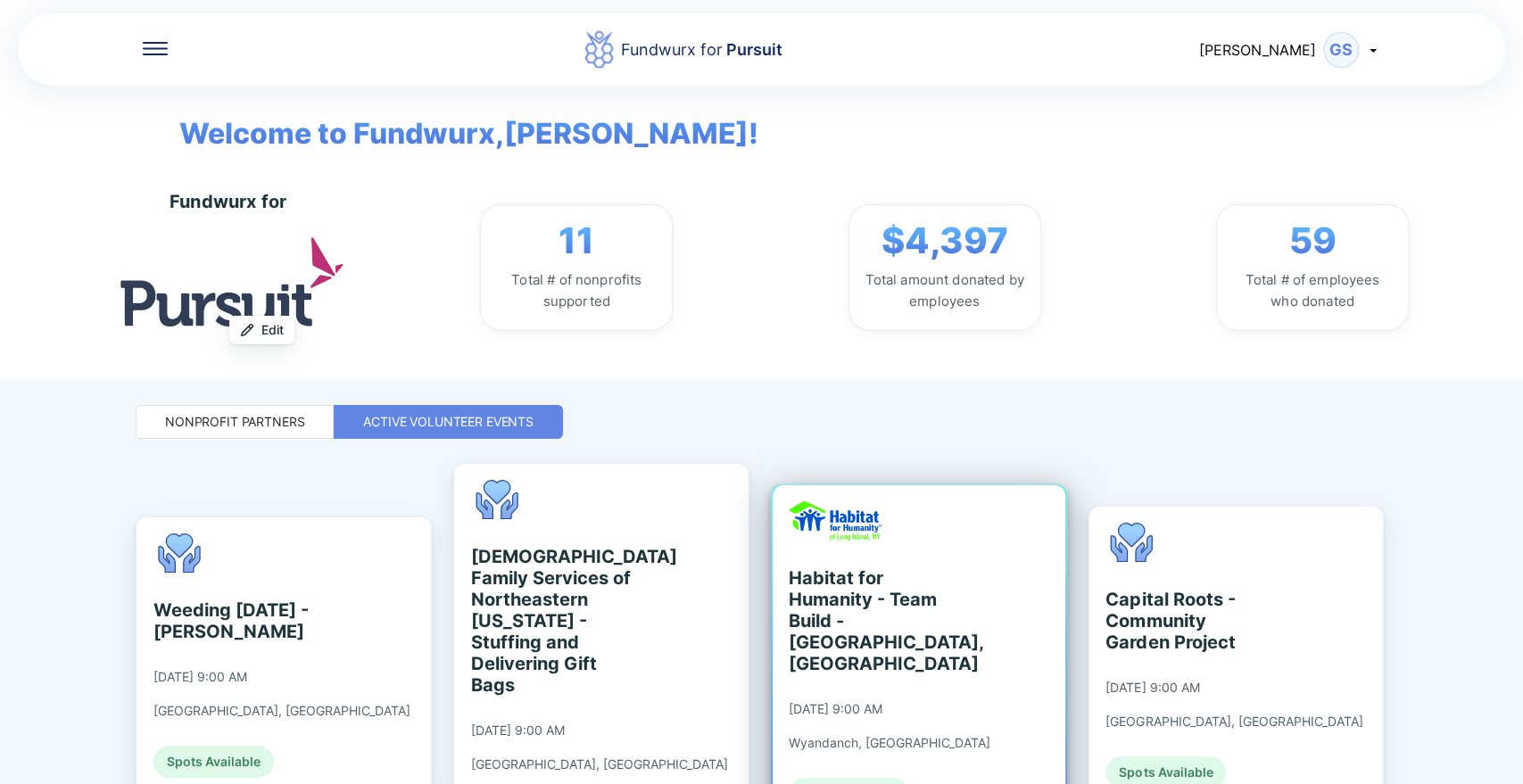
click at [844, 580] on div "Habitat for Humanity - Team Build - [GEOGRAPHIC_DATA], [GEOGRAPHIC_DATA]" at bounding box center [870, 621] width 163 height 107
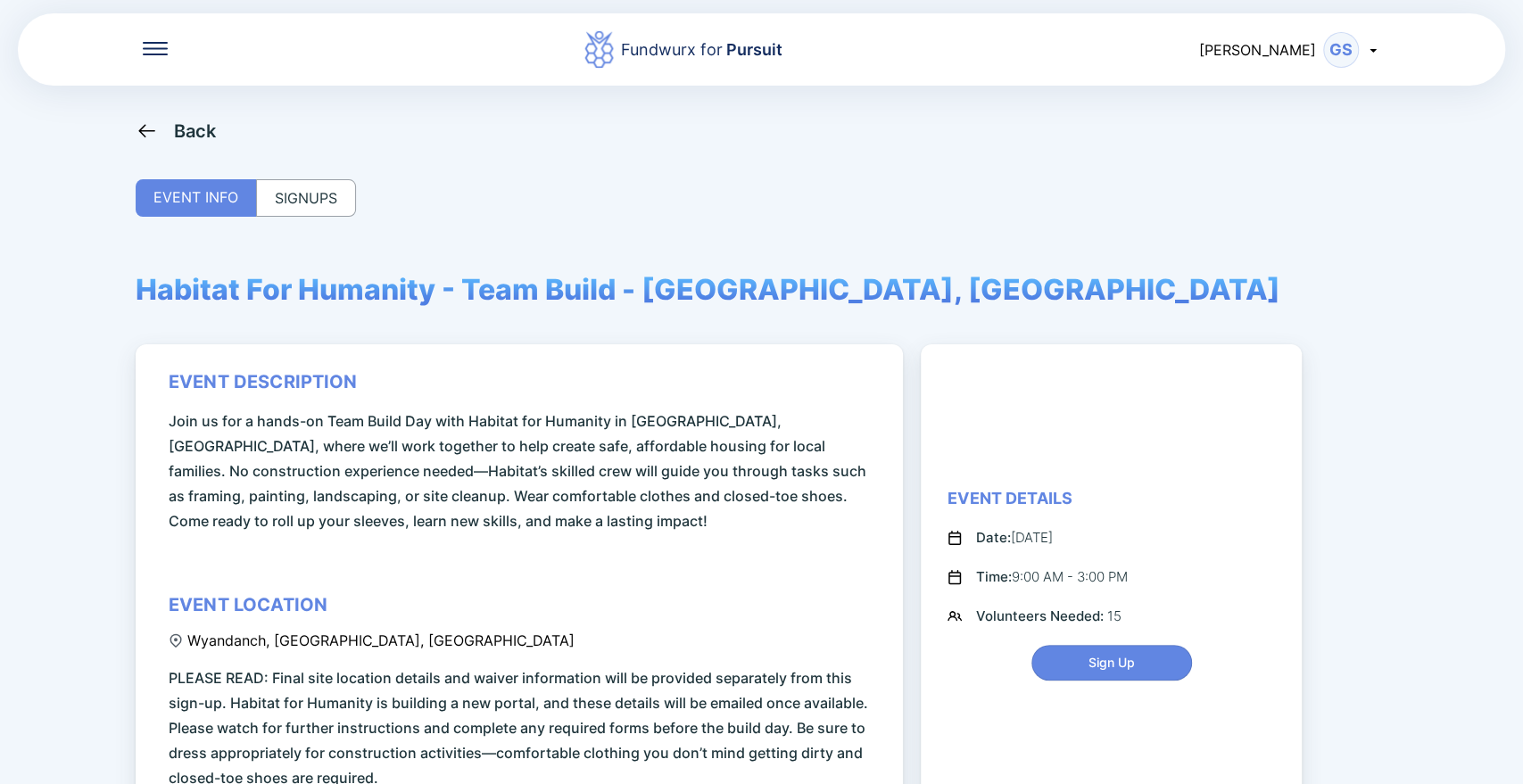
scroll to position [77, 0]
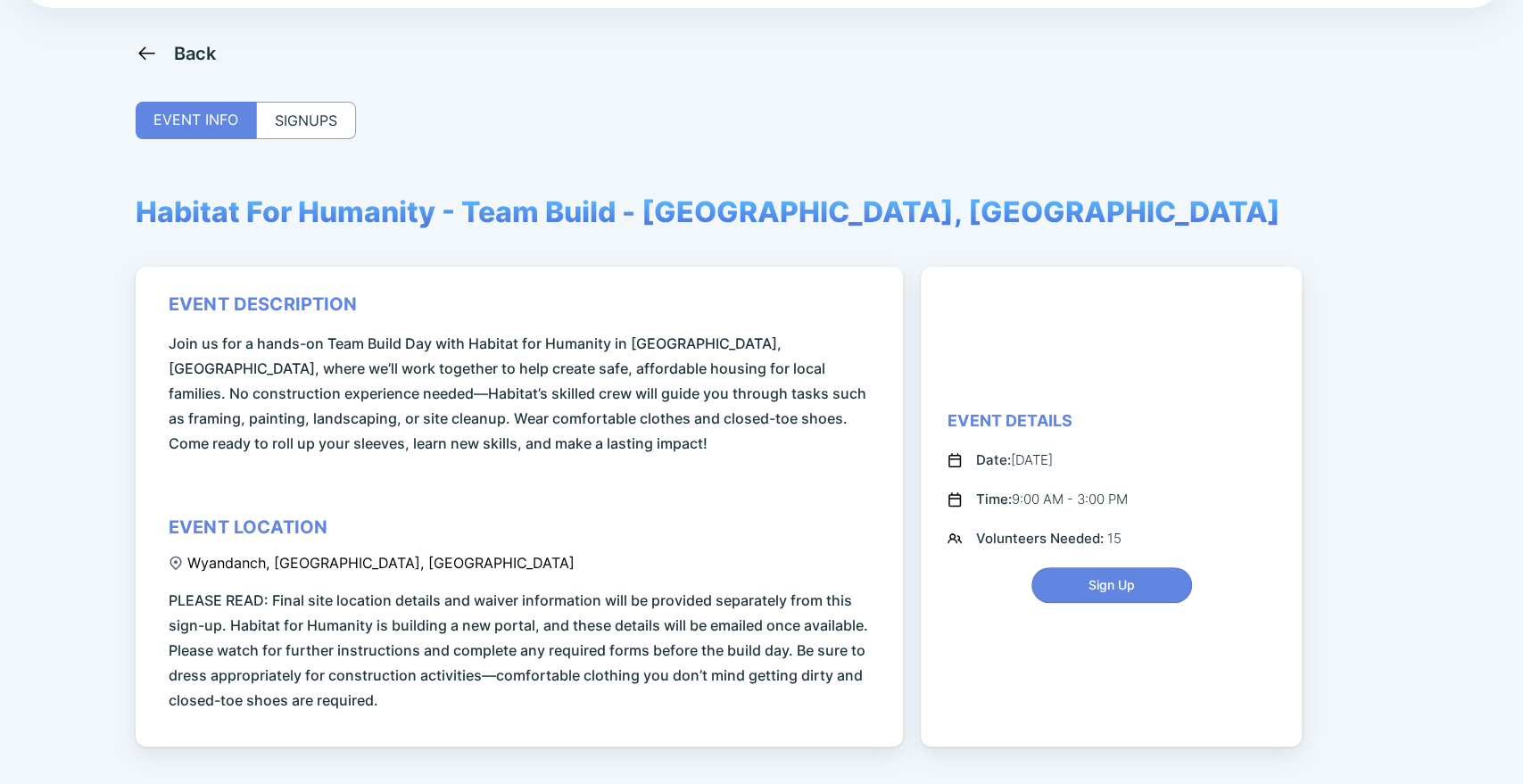
click at [294, 102] on div "SIGNUPS" at bounding box center [306, 121] width 100 height 38
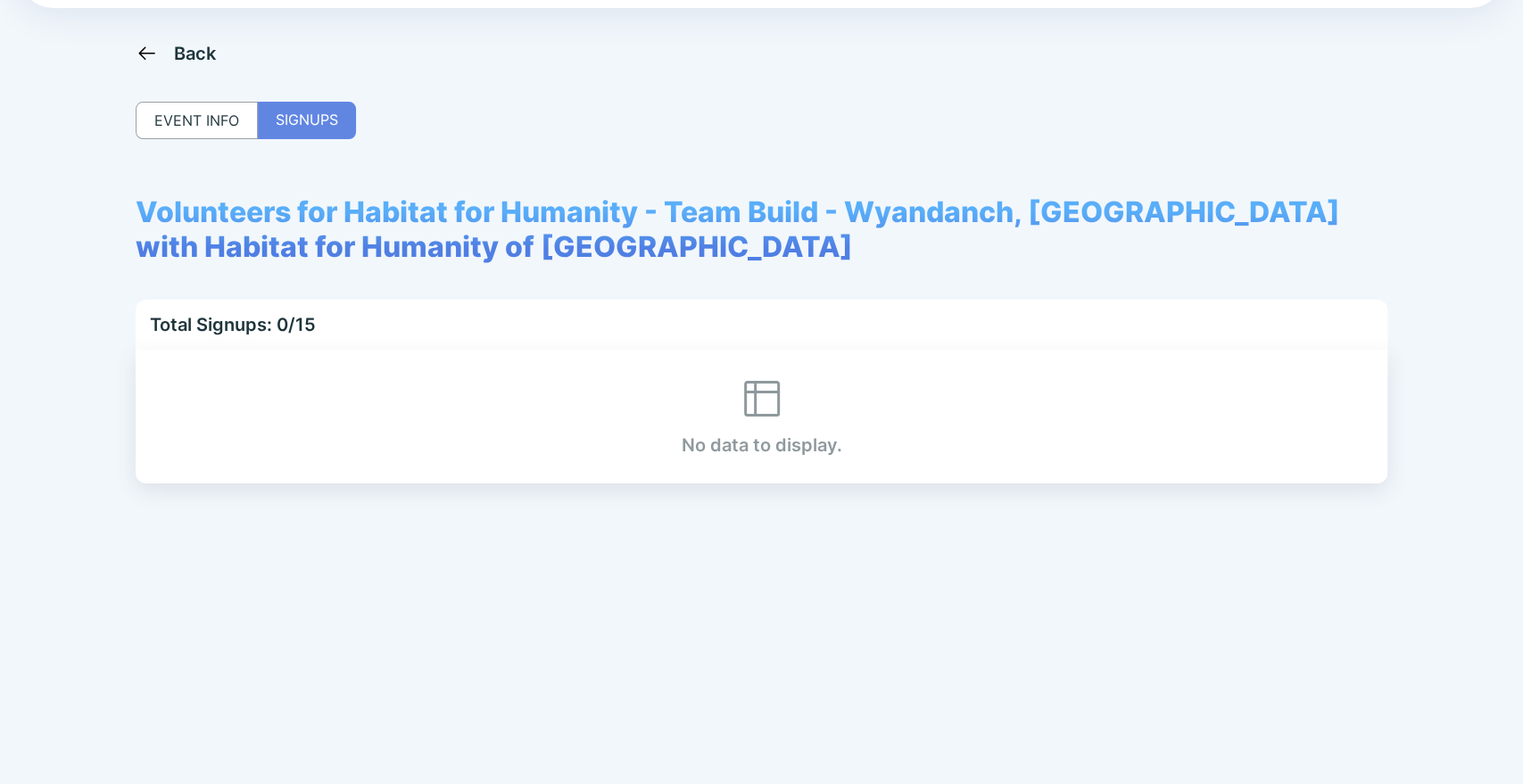
click at [150, 55] on icon at bounding box center [146, 52] width 23 height 23
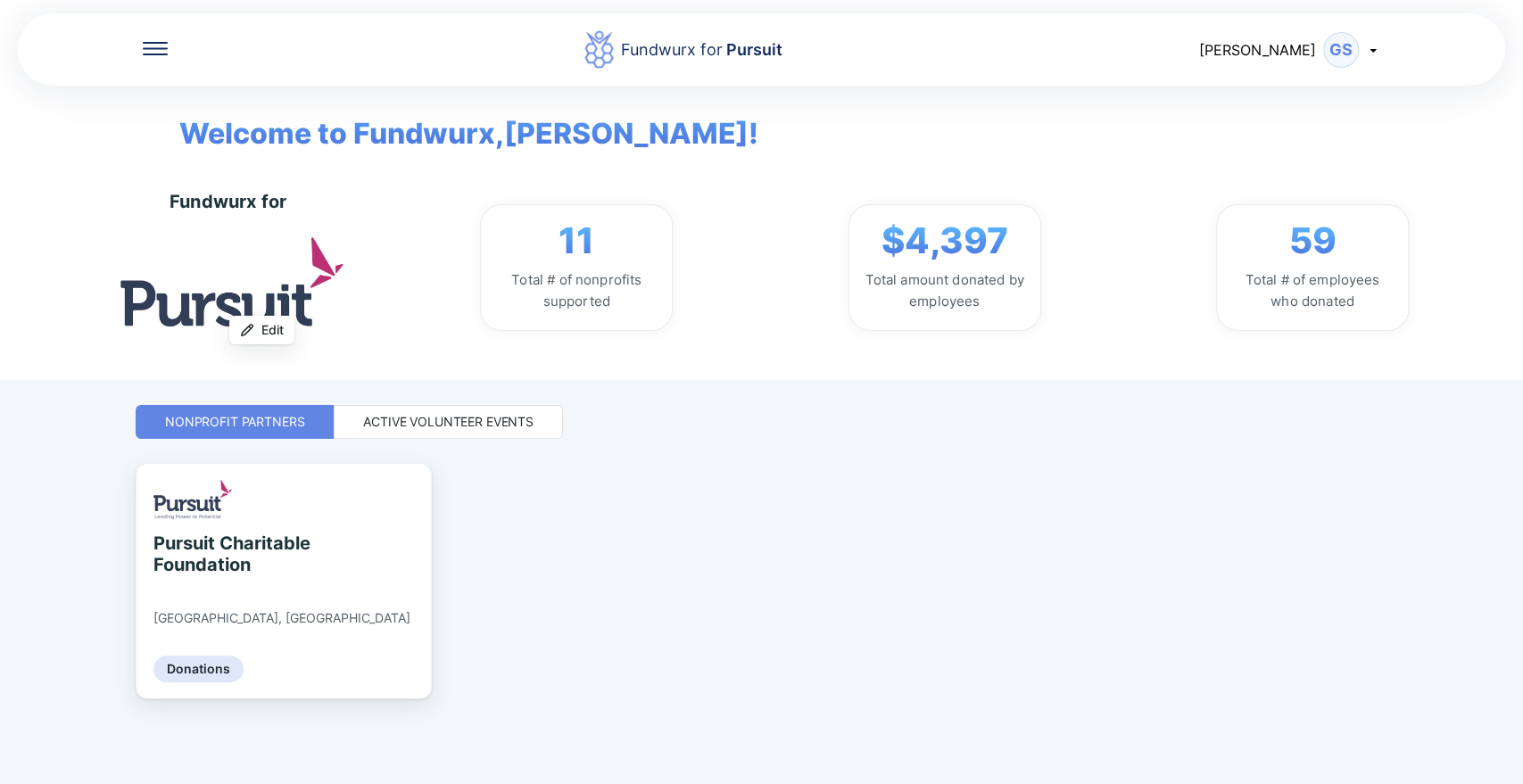
click at [452, 424] on div "Active Volunteer Events" at bounding box center [448, 422] width 170 height 18
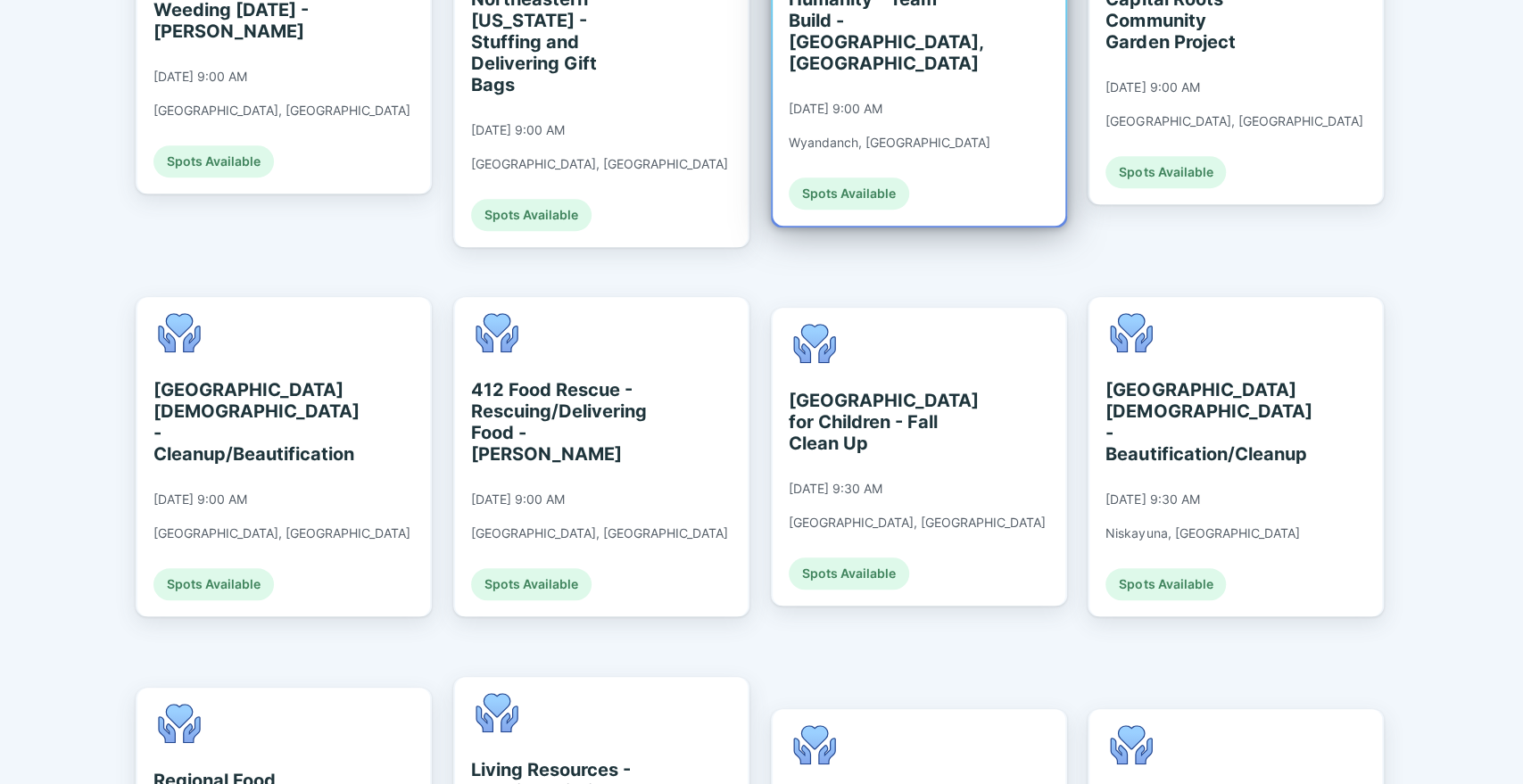
scroll to position [599, 0]
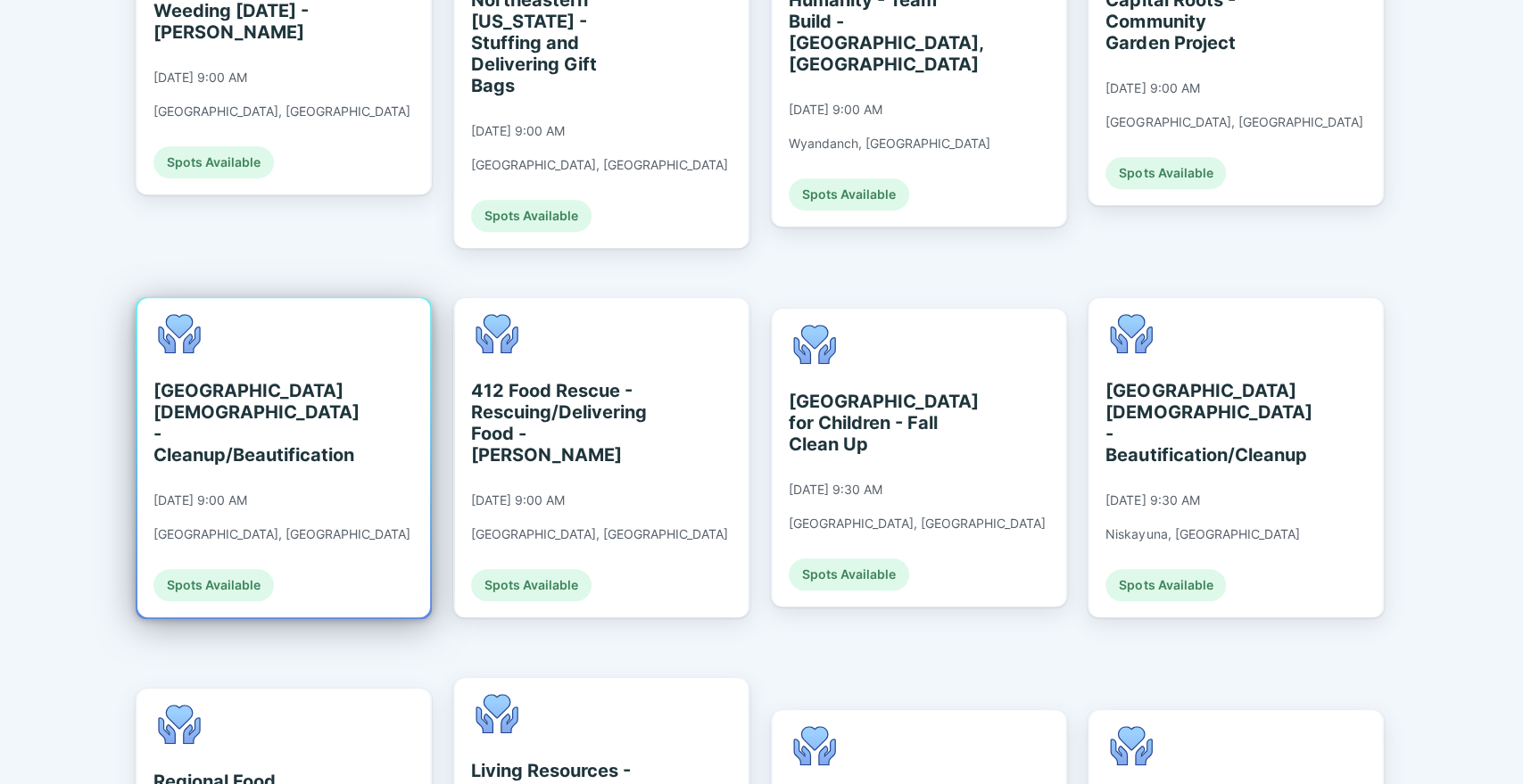
click at [243, 492] on div "[DATE] 9:00 AM" at bounding box center [200, 500] width 94 height 16
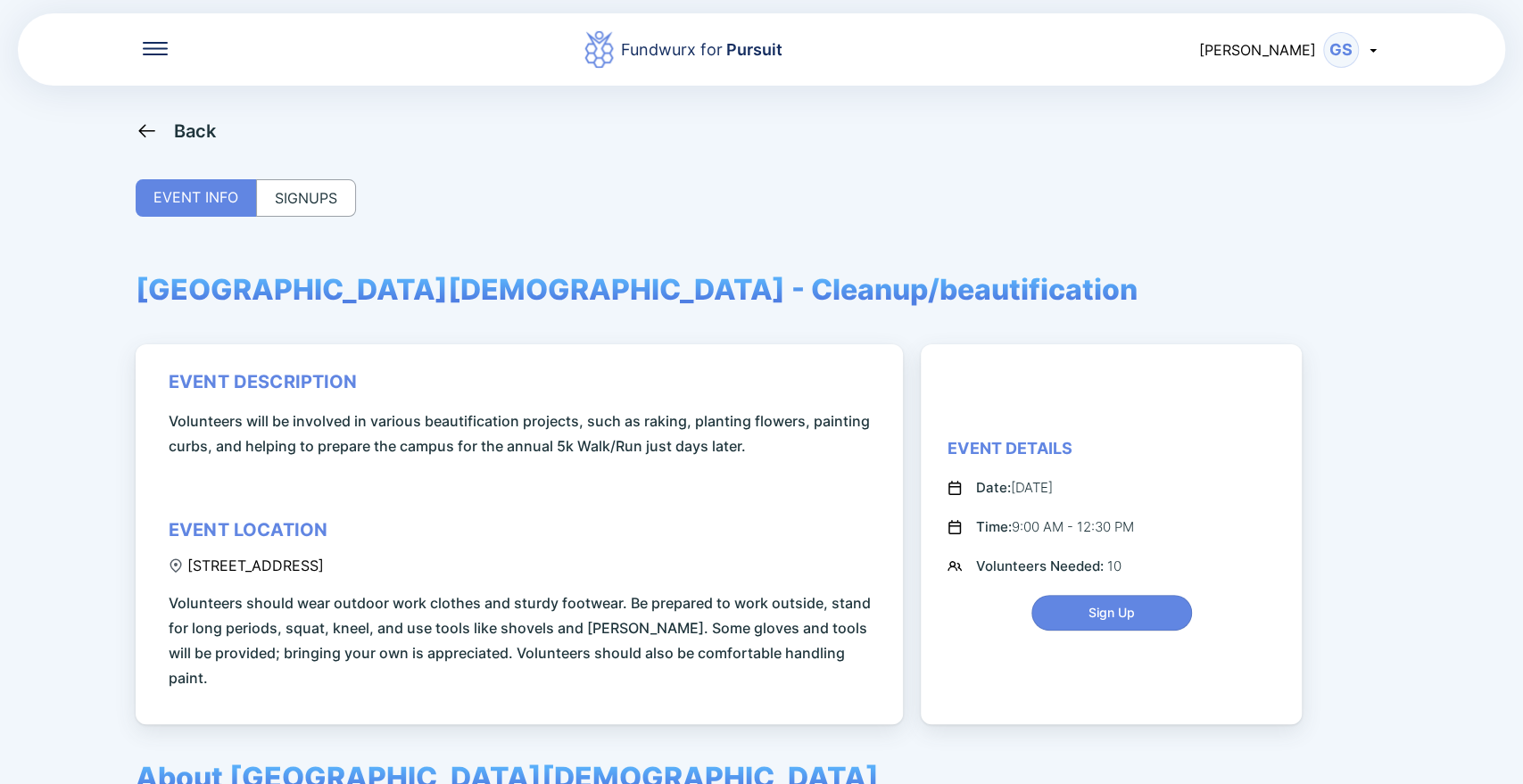
click at [315, 206] on div "SIGNUPS" at bounding box center [306, 198] width 100 height 38
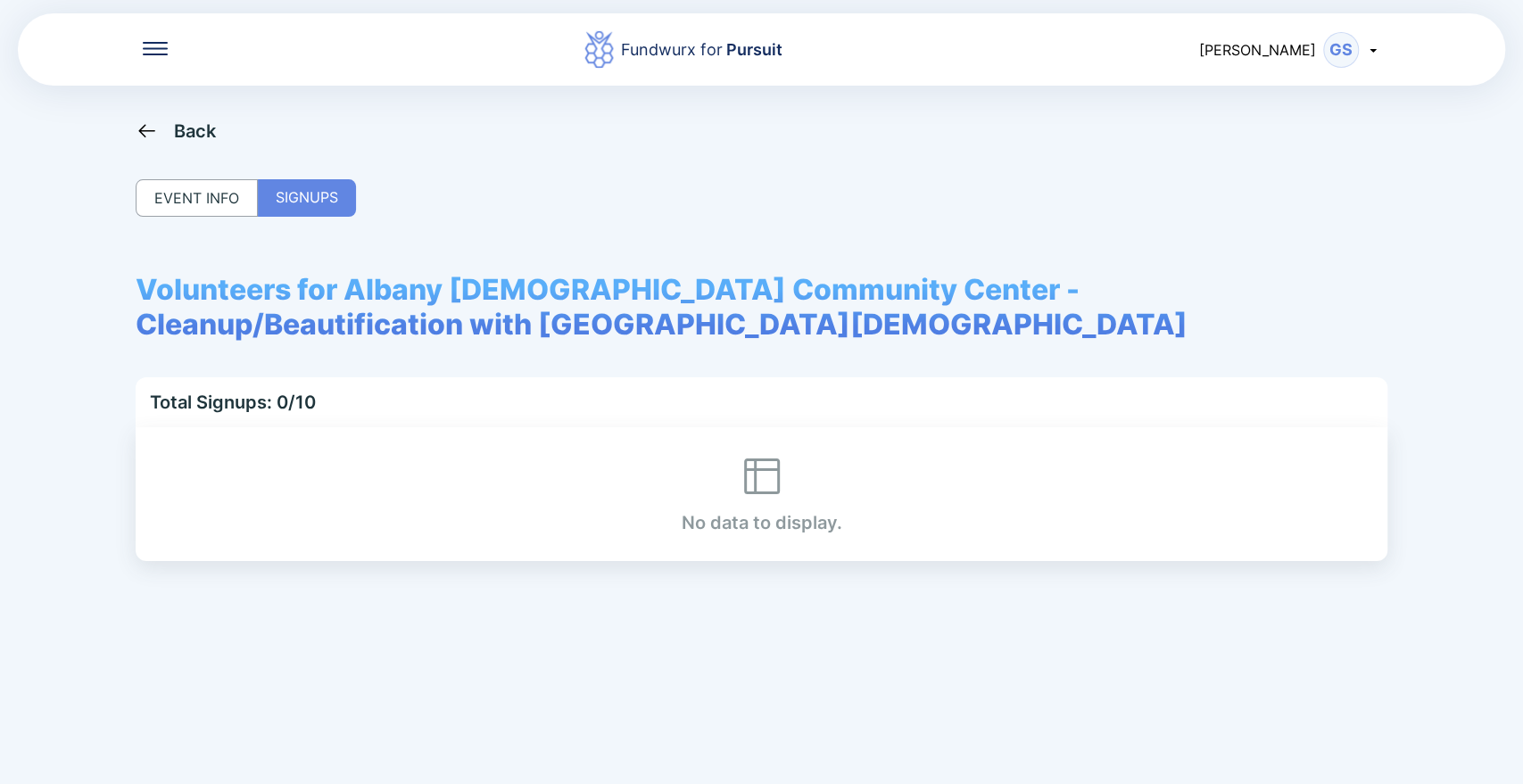
click at [159, 125] on div "Back" at bounding box center [176, 131] width 81 height 23
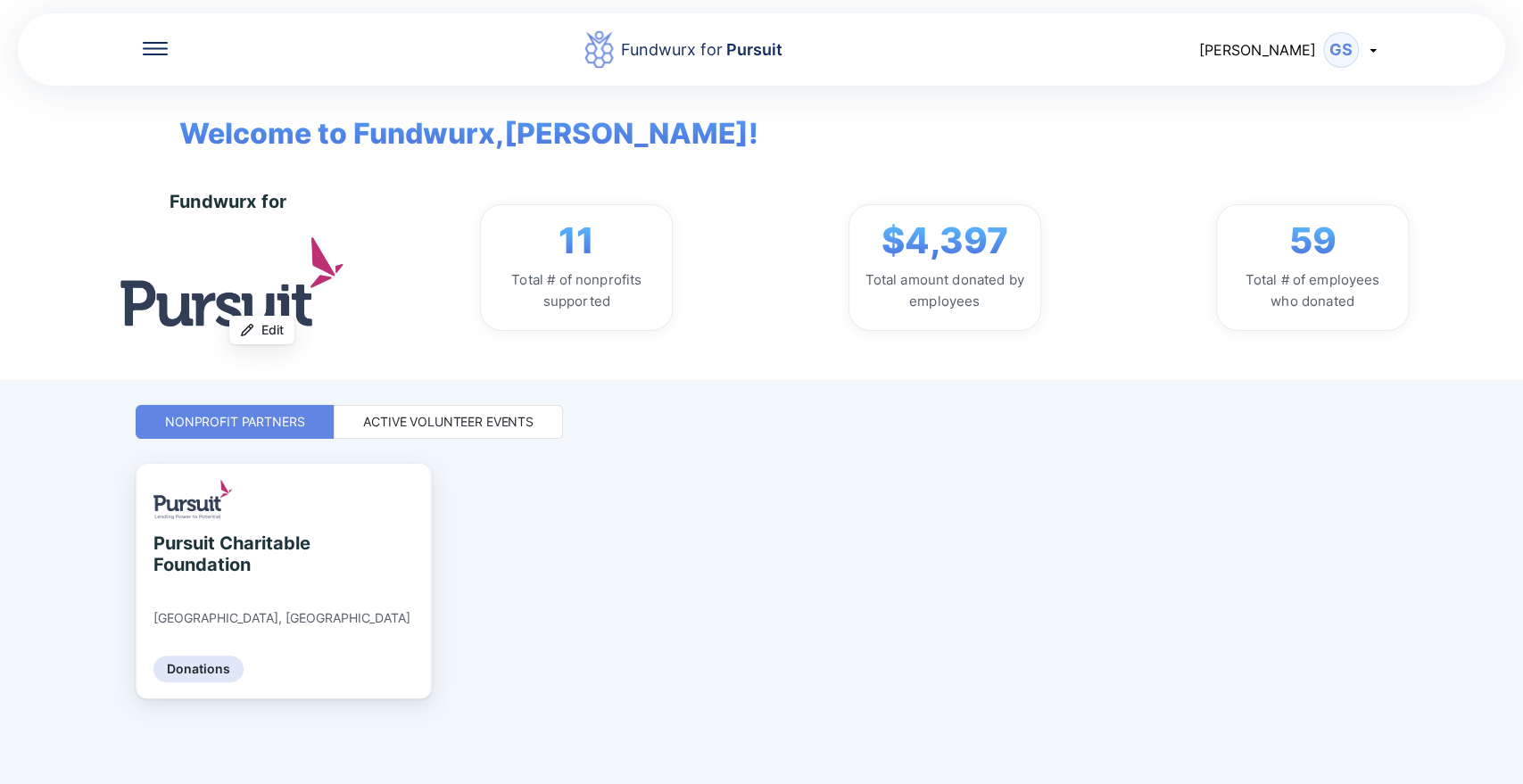
click at [452, 414] on div "Active Volunteer Events" at bounding box center [448, 422] width 170 height 18
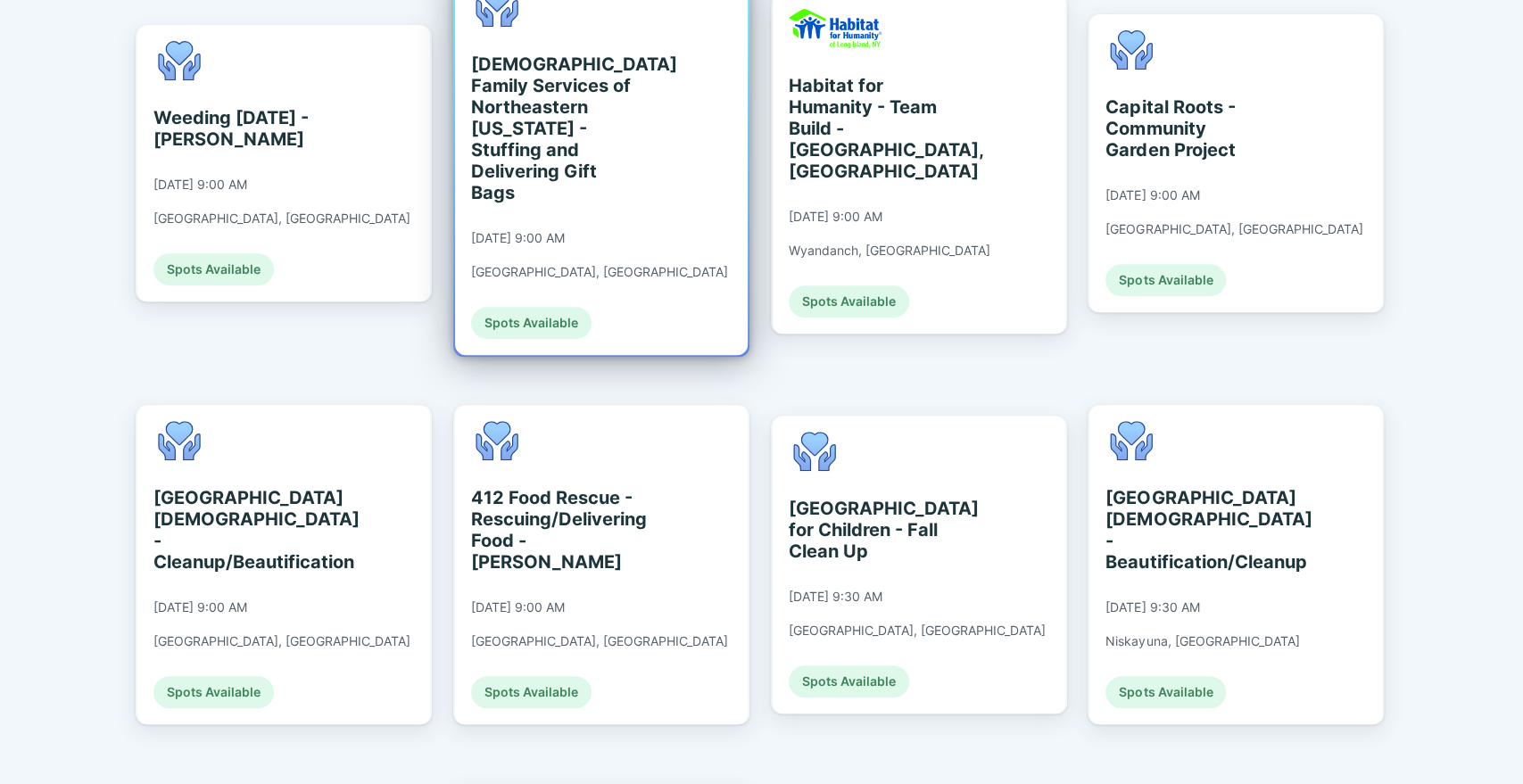
scroll to position [491, 0]
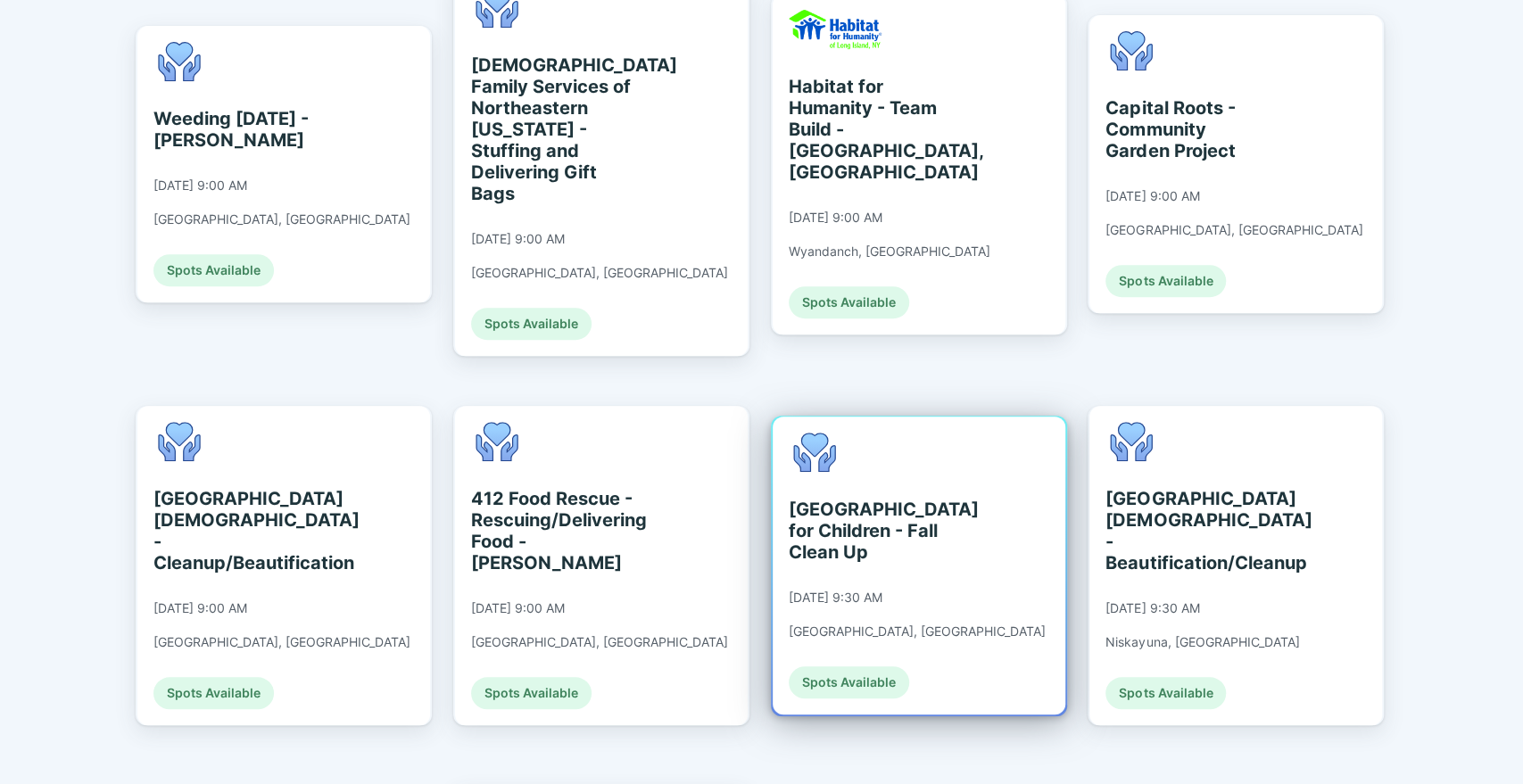
click at [846, 543] on div "[GEOGRAPHIC_DATA] for Children - Fall Clean Up [DATE] 9:30 AM [GEOGRAPHIC_DATA]…" at bounding box center [918, 566] width 257 height 266
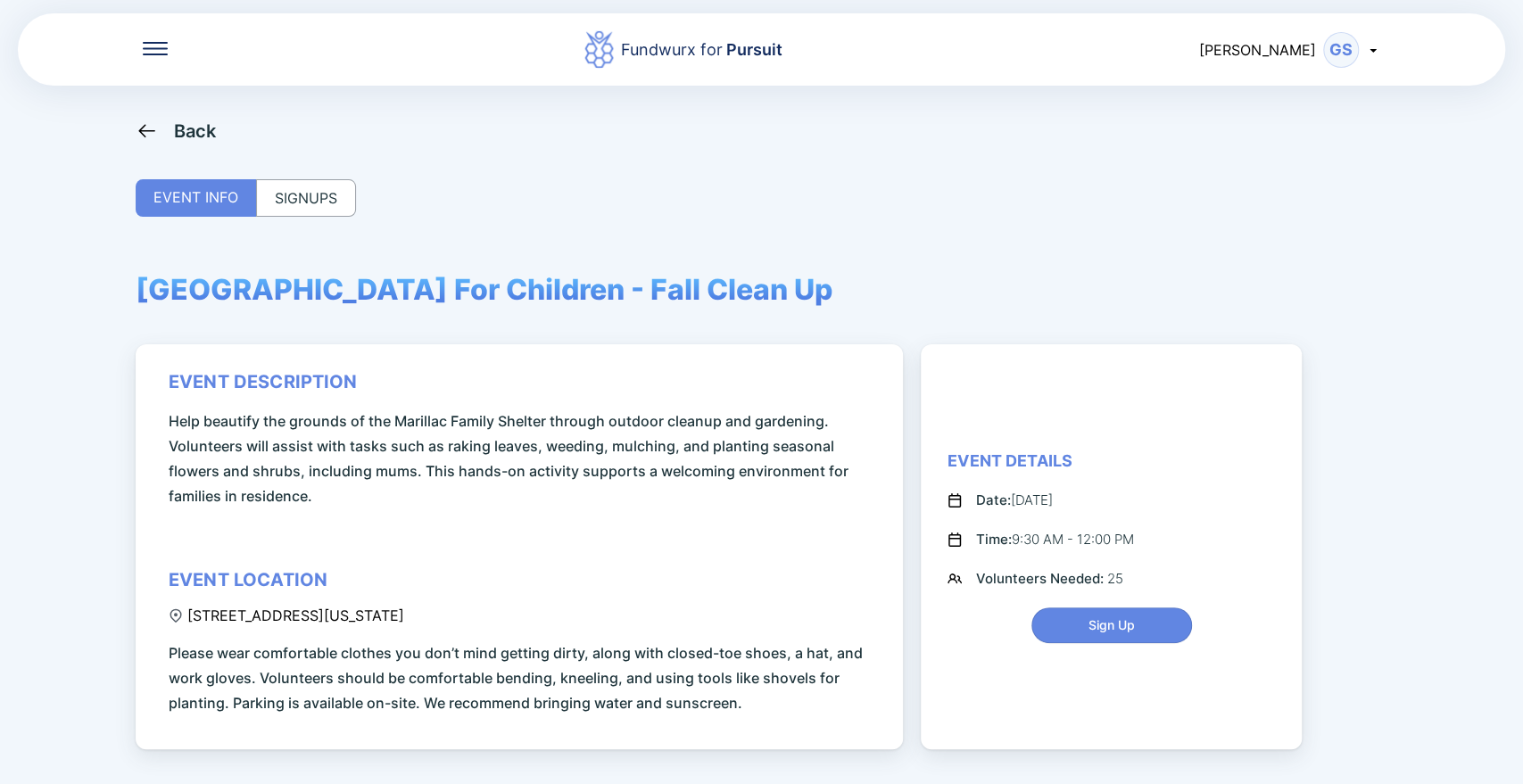
click at [286, 199] on div "SIGNUPS" at bounding box center [306, 198] width 100 height 38
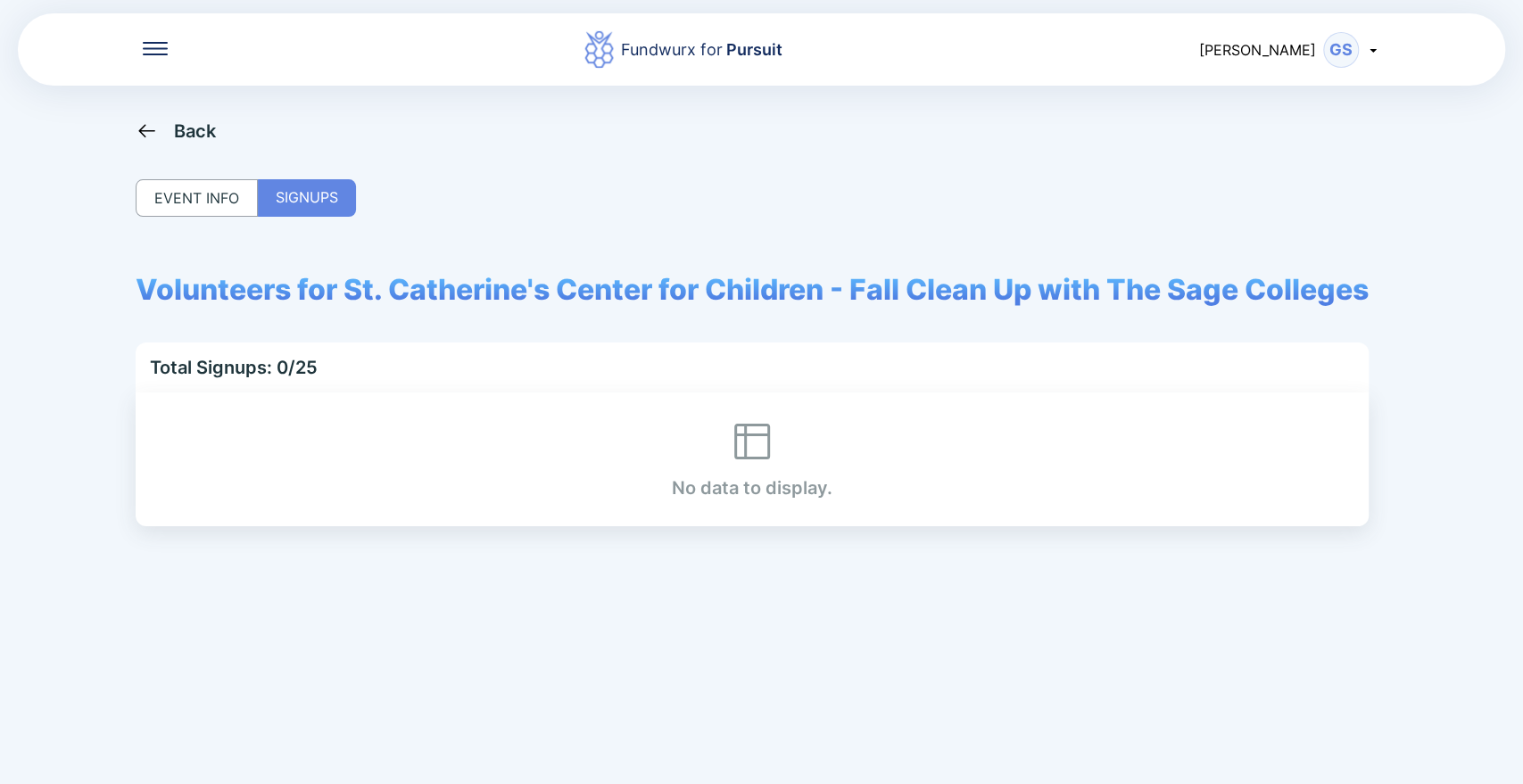
click at [166, 191] on div "EVENT INFO" at bounding box center [197, 198] width 123 height 38
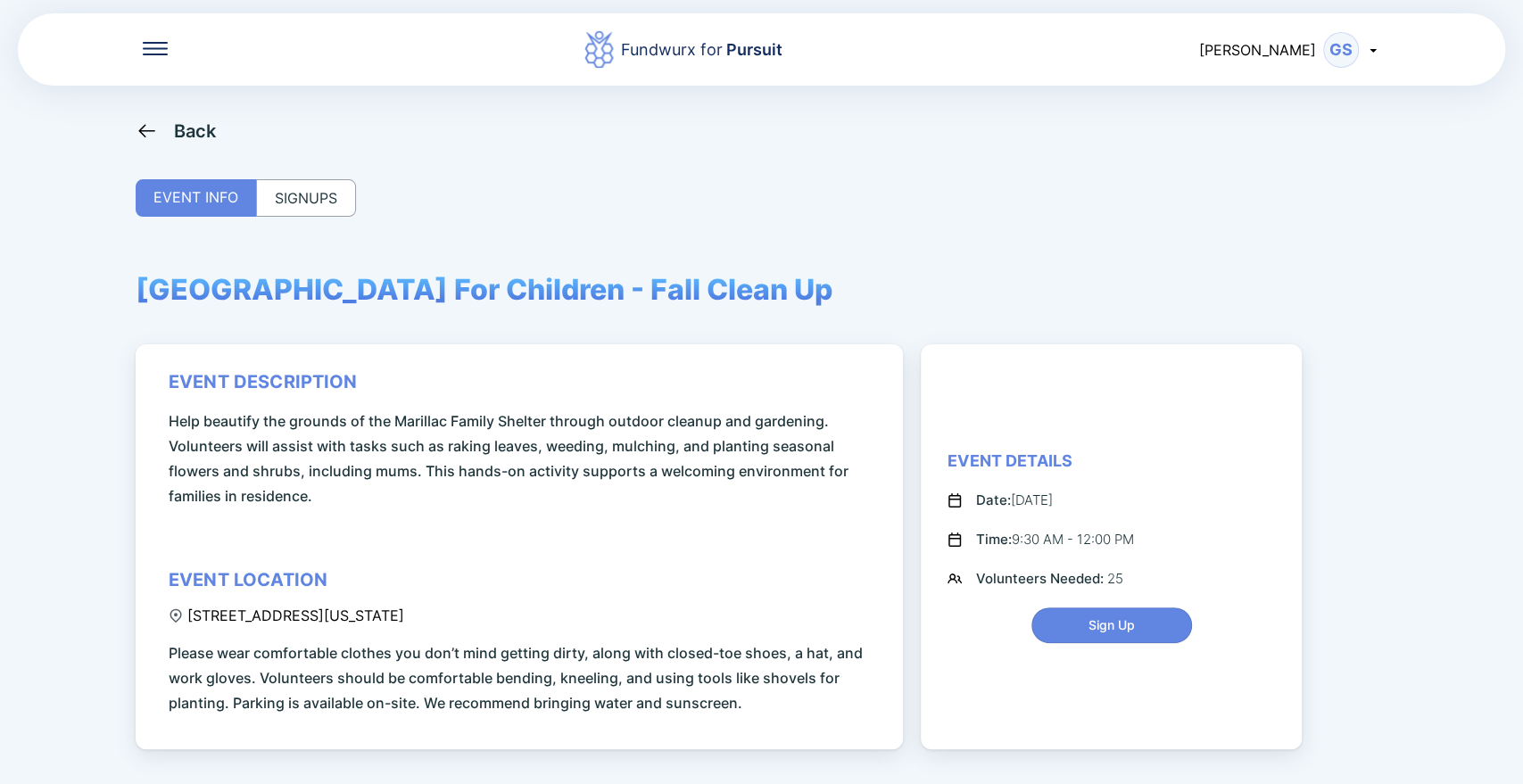
click at [136, 123] on icon at bounding box center [146, 131] width 23 height 23
